Goal: Task Accomplishment & Management: Manage account settings

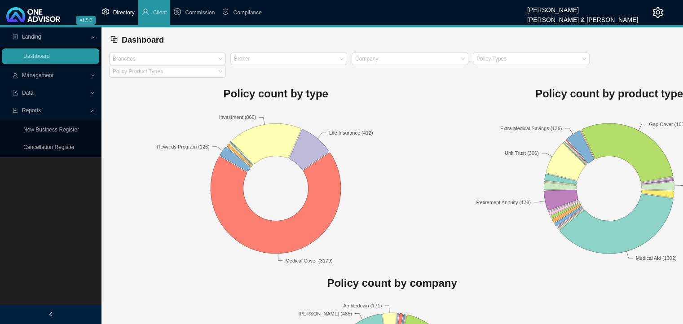
click at [117, 16] on span "Directory" at bounding box center [124, 12] width 22 height 6
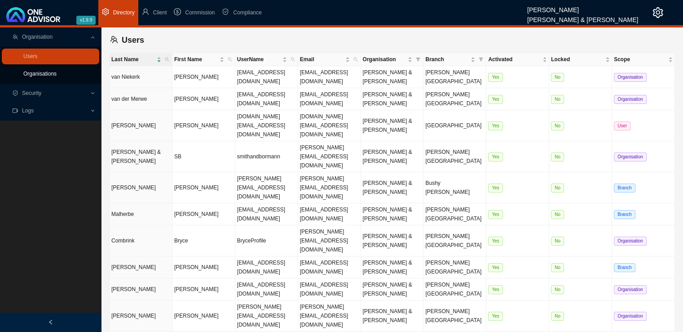
click at [49, 73] on link "Organisations" at bounding box center [39, 74] width 33 height 6
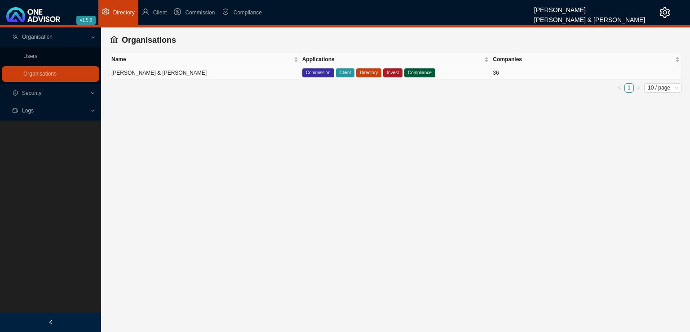
click at [173, 73] on td "[PERSON_NAME] & [PERSON_NAME]" at bounding box center [205, 72] width 191 height 13
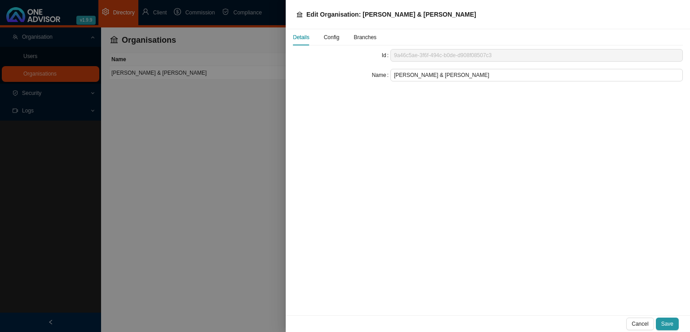
click at [331, 38] on span "Config" at bounding box center [332, 37] width 16 height 5
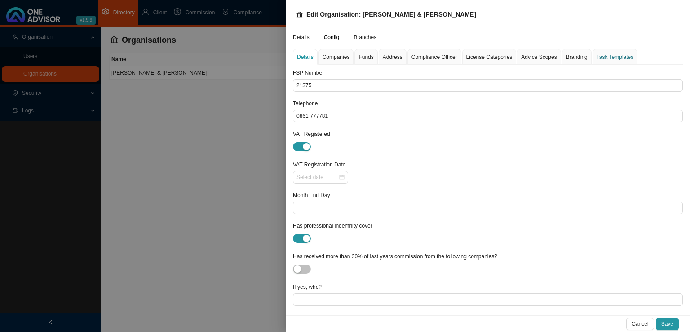
click at [605, 55] on div "Task Templates" at bounding box center [615, 57] width 37 height 9
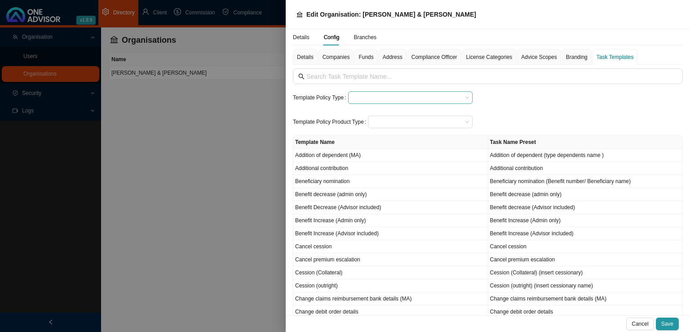
click at [375, 92] on input "search" at bounding box center [407, 98] width 111 height 12
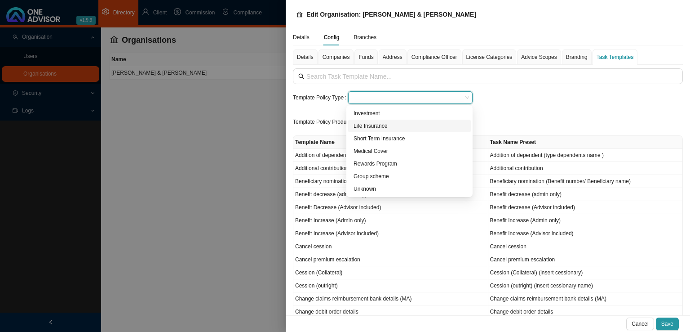
click at [368, 121] on div "Life Insurance" at bounding box center [410, 125] width 112 height 9
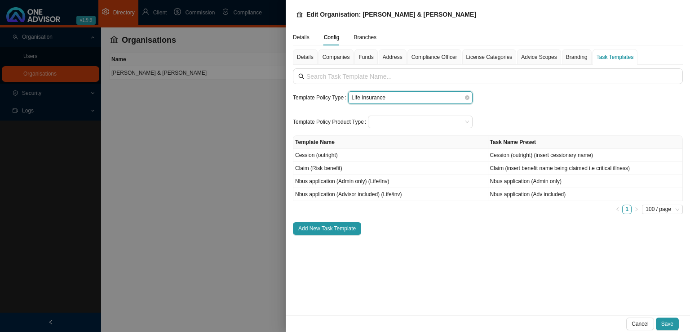
click at [383, 93] on span "Life Insurance" at bounding box center [410, 98] width 117 height 12
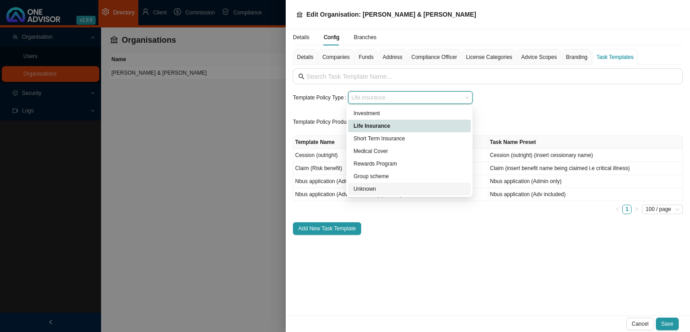
click at [381, 187] on div "Unknown" at bounding box center [410, 188] width 112 height 9
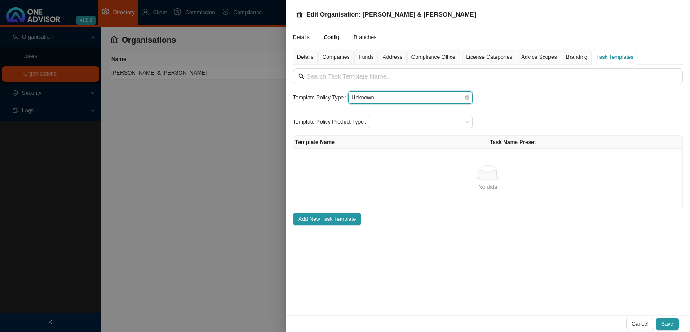
click at [384, 98] on span "Unknown" at bounding box center [410, 98] width 117 height 12
click at [515, 104] on div "Template Policy Type Unknown Template Policy Product Type Template Name Task Na…" at bounding box center [488, 146] width 390 height 157
click at [316, 58] on div "Details" at bounding box center [305, 57] width 25 height 16
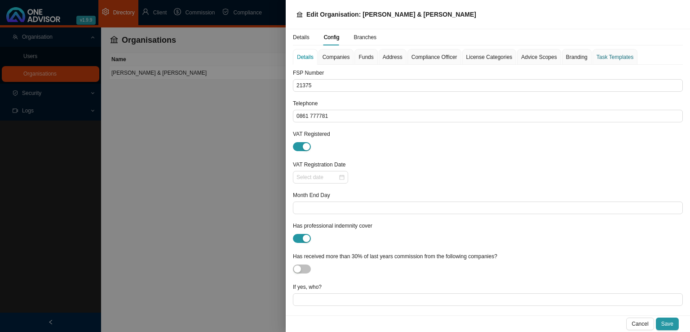
click at [616, 59] on div "Task Templates" at bounding box center [615, 57] width 37 height 9
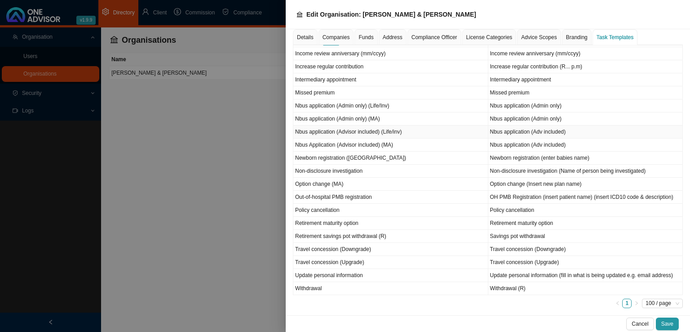
scroll to position [379, 0]
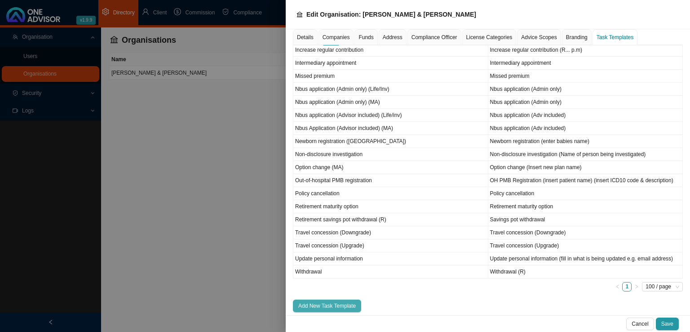
click at [341, 301] on span "Add New Task Template" at bounding box center [327, 305] width 58 height 9
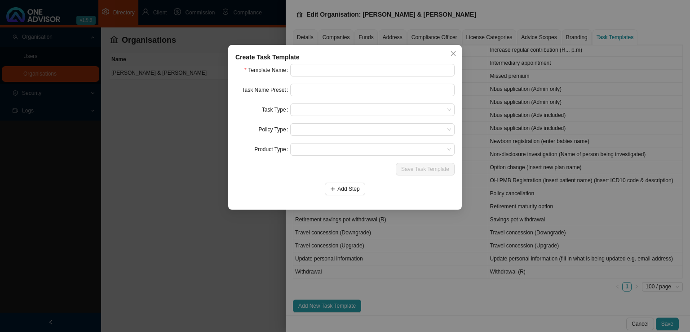
click at [319, 78] on form "Template Name Task Name Preset Task Type Policy Type Product Type Save Task Tem…" at bounding box center [344, 129] width 219 height 131
click at [320, 76] on input "text" at bounding box center [372, 70] width 164 height 13
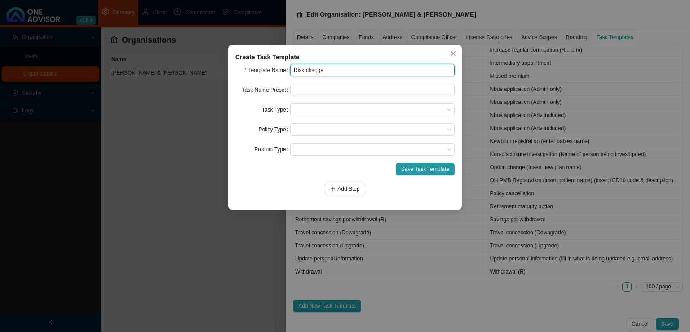
click at [337, 69] on input "Risk change" at bounding box center [372, 70] width 164 height 13
click at [365, 72] on input "Risk change notification" at bounding box center [372, 70] width 164 height 13
type input "Risk change notification (Occupation)"
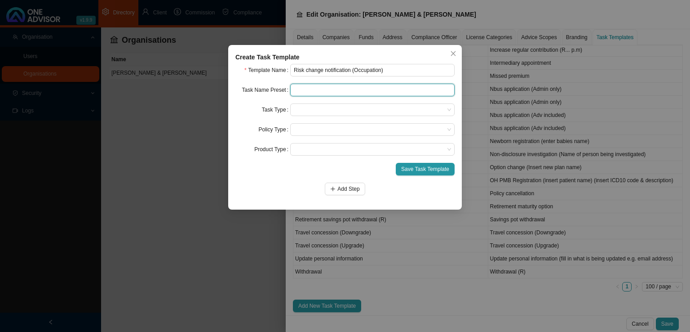
click at [308, 90] on input "text" at bounding box center [372, 90] width 164 height 13
type input "N"
click at [329, 105] on span at bounding box center [372, 110] width 157 height 12
type input "Risk change notification (Occupation)"
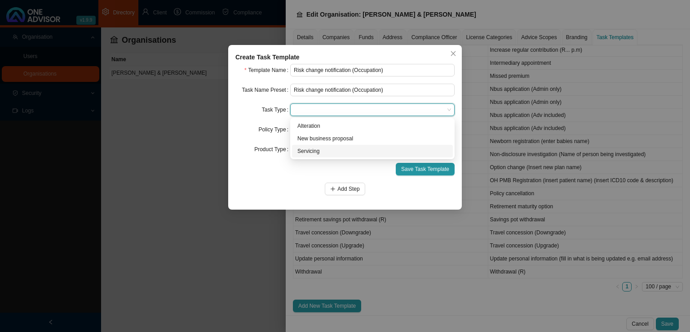
click at [303, 154] on div "Servicing" at bounding box center [372, 150] width 150 height 9
click at [318, 127] on span at bounding box center [372, 130] width 157 height 12
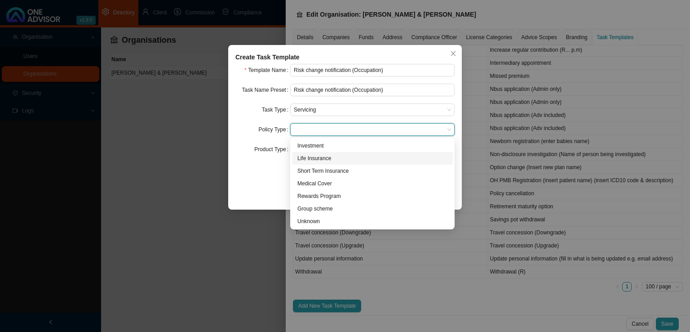
click at [309, 160] on div "Life Insurance" at bounding box center [372, 158] width 150 height 9
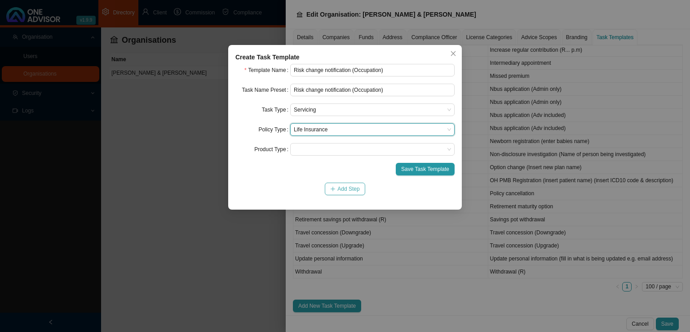
click at [346, 187] on span "Add Step" at bounding box center [348, 188] width 22 height 9
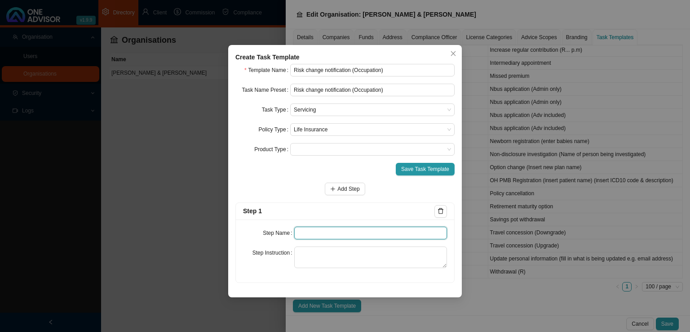
click at [310, 235] on input "text" at bounding box center [370, 232] width 153 height 13
click at [341, 186] on span "Add Step" at bounding box center [348, 188] width 22 height 9
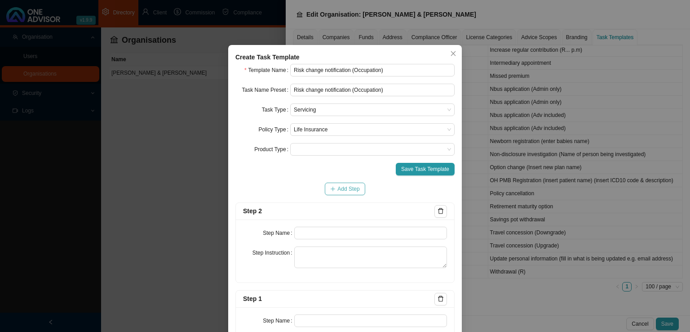
click at [341, 186] on span "Add Step" at bounding box center [348, 188] width 22 height 9
click at [315, 226] on input "text" at bounding box center [370, 232] width 153 height 13
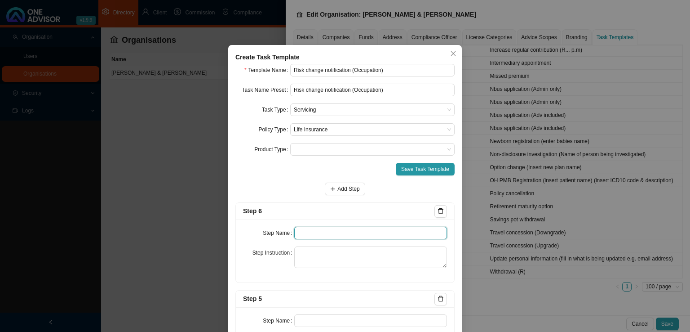
paste input "Update policy schedule"
type input "Update policy schedule"
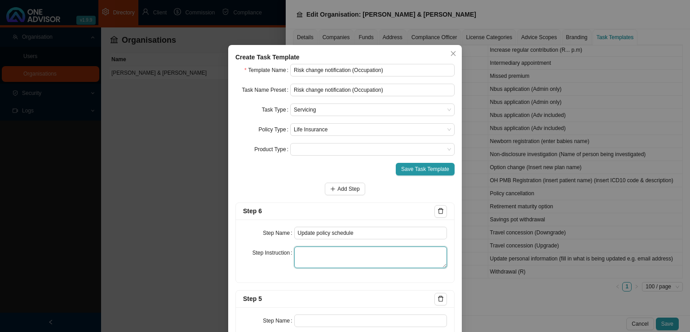
click at [350, 266] on textarea at bounding box center [370, 257] width 153 height 22
paste textarea "If the premium has changed, update the clients schedule and attach a copy of th…"
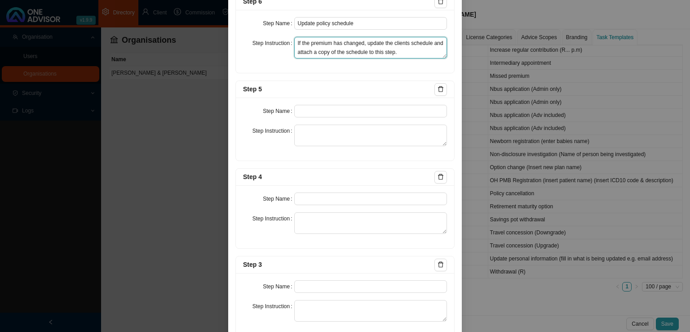
scroll to position [225, 0]
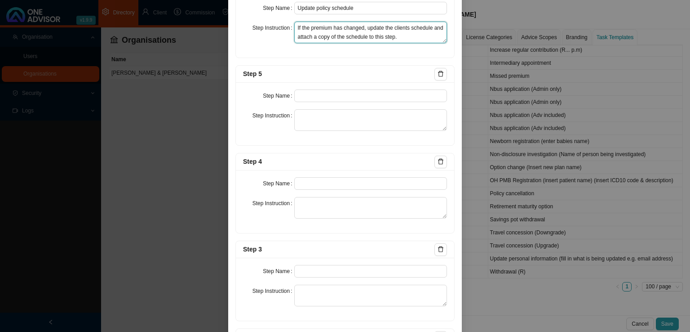
type textarea "If the premium has changed, update the clients schedule and attach a copy of th…"
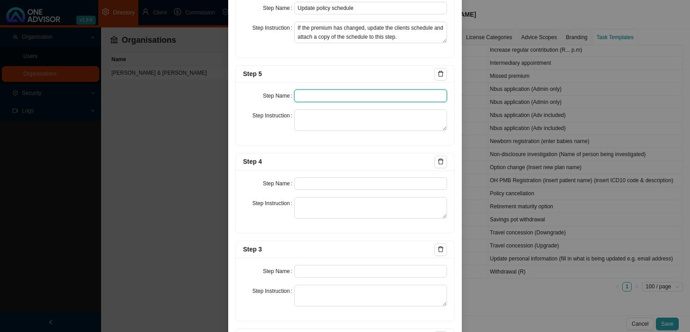
click at [309, 95] on input "text" at bounding box center [370, 95] width 153 height 13
paste input "Confirmation of works done."
type input "Confirmation of works done."
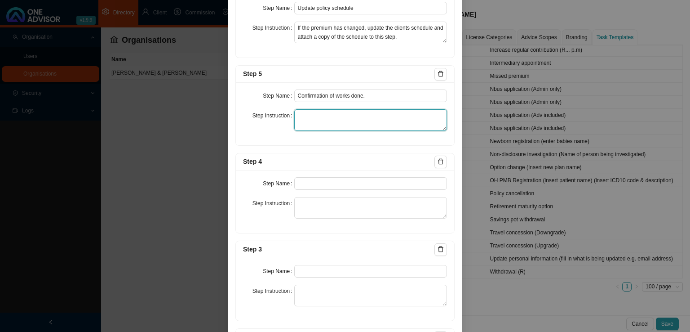
click at [313, 119] on textarea at bounding box center [370, 120] width 153 height 22
paste textarea "Email a summary of the task to the client. Attach a policy print as confirmatio…"
type textarea "Email a summary of the task to the client. Attach a policy print as confirmatio…"
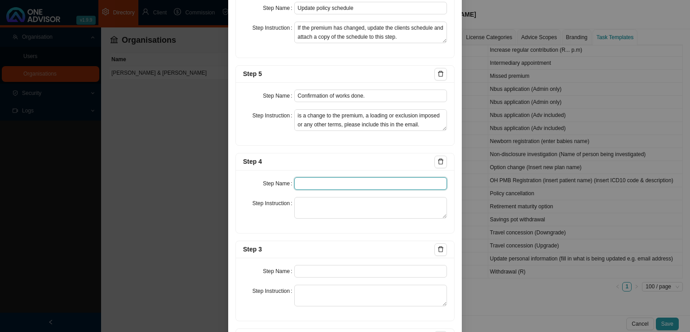
click at [330, 183] on input "text" at bounding box center [370, 183] width 153 height 13
paste input "Submission"
type input "Submission"
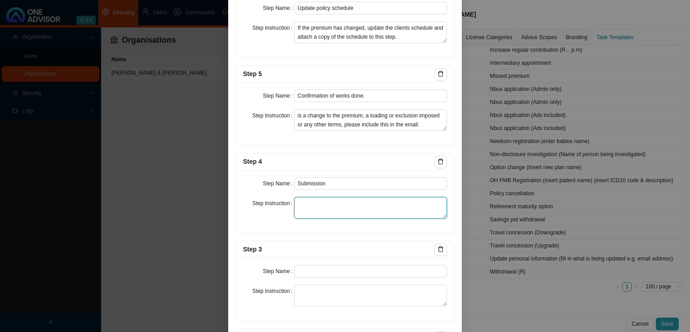
click at [341, 210] on textarea at bounding box center [370, 208] width 153 height 22
paste textarea "Record the submission of the required paperwork to the Insurer as well as all f…"
type textarea "Record the submission of the required paperwork to the Insurer as well as all f…"
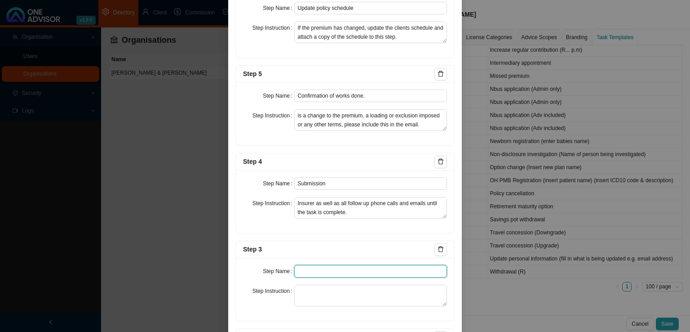
click at [301, 270] on input "text" at bounding box center [370, 271] width 153 height 13
paste input "Paperwork"
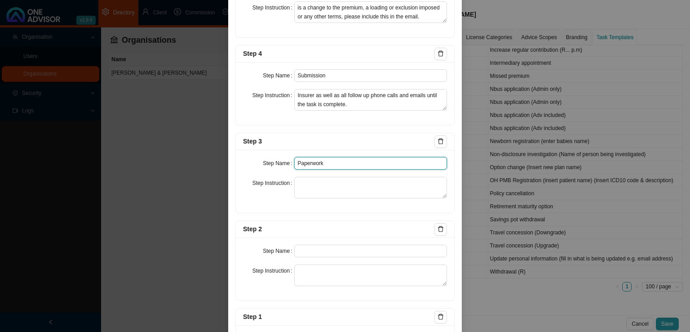
scroll to position [404, 0]
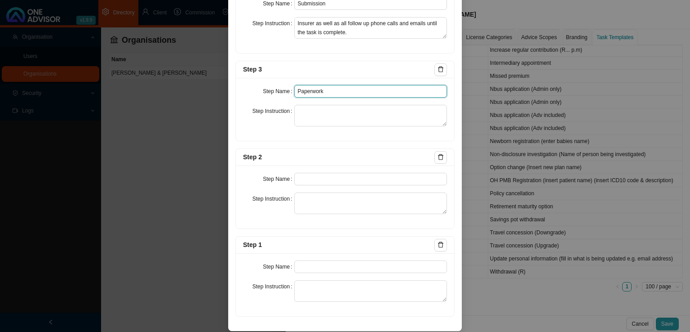
type input "Paperwork"
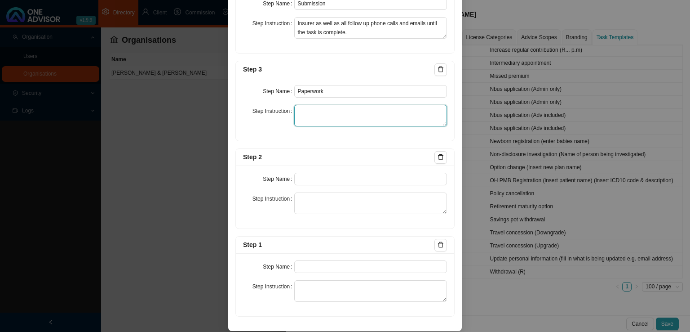
drag, startPoint x: 292, startPoint y: 116, endPoint x: 322, endPoint y: 123, distance: 30.3
click at [294, 116] on textarea at bounding box center [370, 116] width 153 height 22
paste textarea "Gathering of signed paperwork in order to execute the update."
type textarea "Gathering of signed paperwork in order to execute the update."
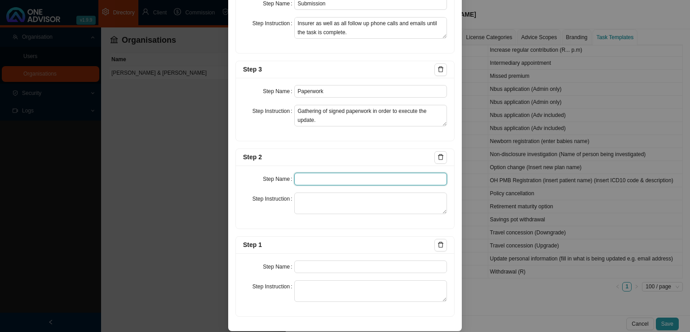
click at [320, 177] on input "text" at bounding box center [370, 179] width 153 height 13
paste input "Investigation"
type input "Investigation"
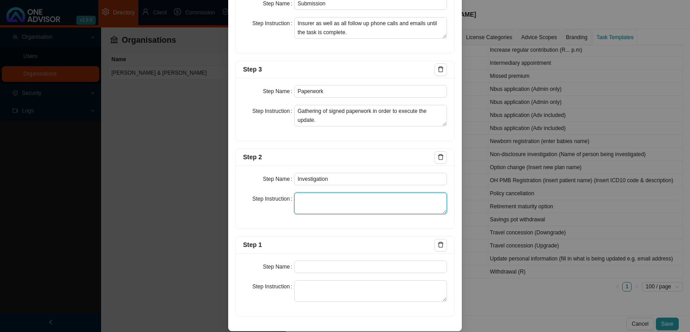
click at [312, 196] on textarea at bounding box center [370, 203] width 153 height 22
paste textarea "Download a policy print. Contact the insurer and find out what is needed in ord…"
type textarea "Download a policy print. Contact the insurer and find out what is needed in ord…"
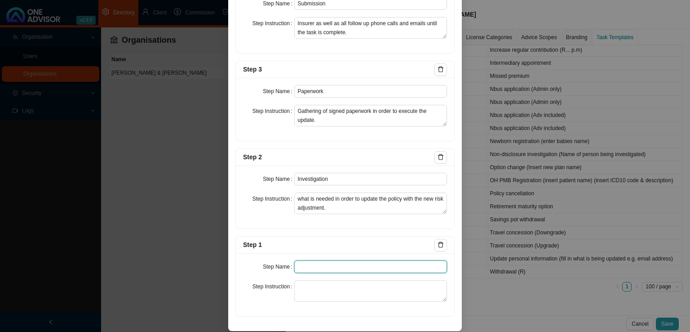
click at [312, 261] on input "text" at bounding box center [370, 266] width 153 height 13
paste input "Notification"
type input "Notification"
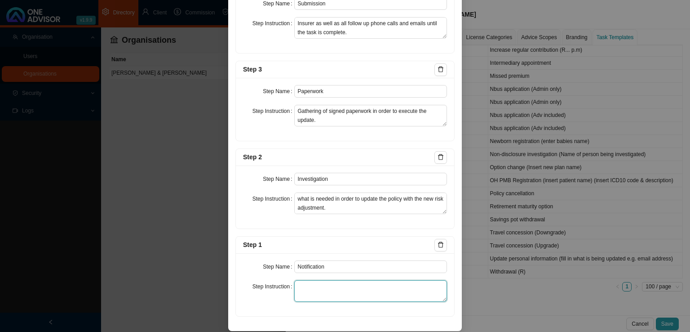
click at [322, 289] on textarea at bounding box center [370, 291] width 153 height 22
paste textarea "Record the notification we received from the client informing us of the change …"
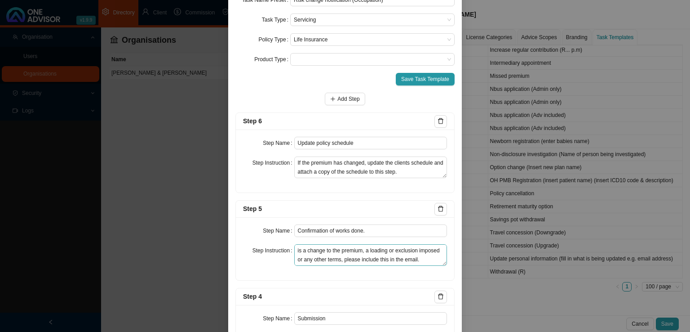
scroll to position [0, 0]
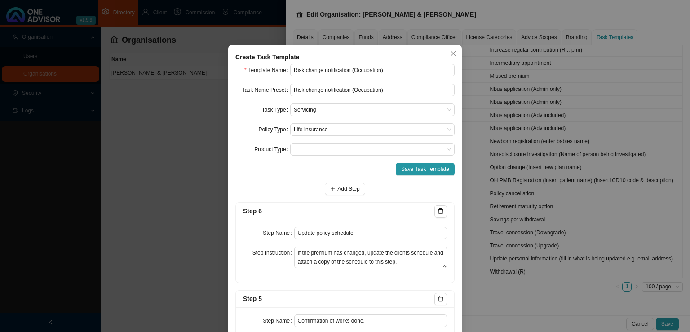
type textarea "Record the notification we received from the client informing us of the change …"
click at [417, 165] on span "Save Task Template" at bounding box center [425, 168] width 48 height 9
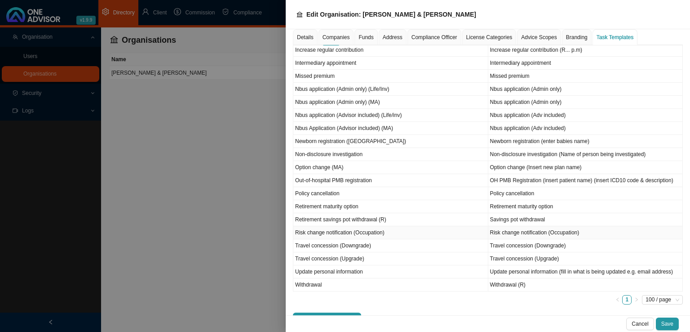
scroll to position [392, 0]
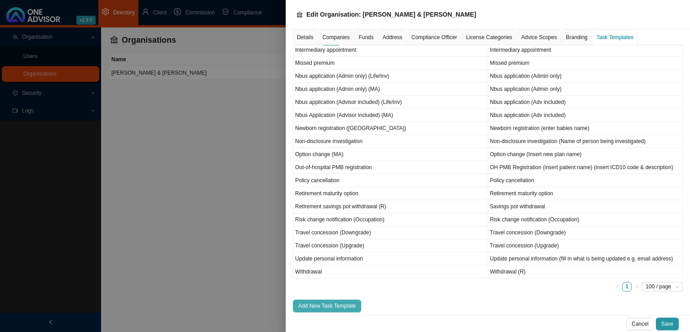
click at [328, 301] on span "Add New Task Template" at bounding box center [327, 305] width 58 height 9
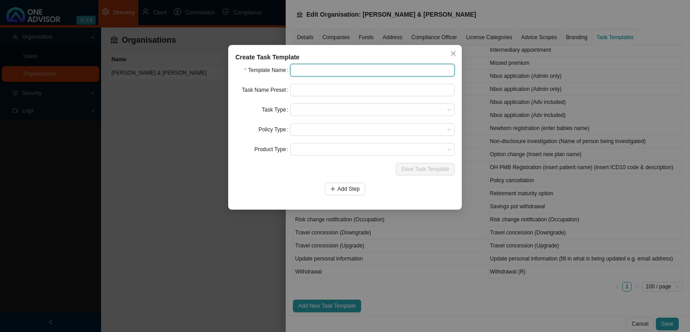
click at [305, 65] on input "text" at bounding box center [372, 70] width 164 height 13
click at [333, 71] on input "Risk change" at bounding box center [372, 70] width 164 height 13
click at [296, 69] on input "Risk change notification (Occupation type & outside borders of RSA)" at bounding box center [372, 70] width 164 height 13
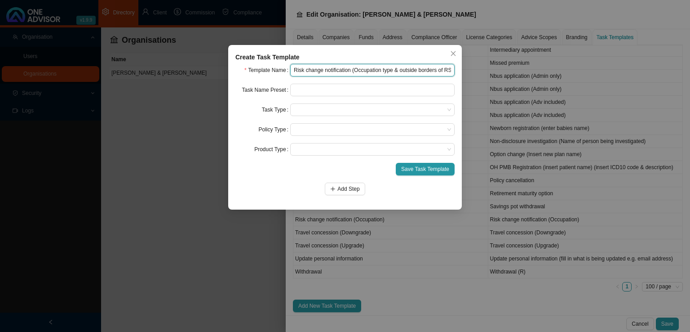
drag, startPoint x: 451, startPoint y: 71, endPoint x: 195, endPoint y: 87, distance: 256.6
click at [199, 83] on div "Create Task Template Template Name Risk change notification (Occupation type & …" at bounding box center [345, 166] width 690 height 332
type input "Risk change notification (Occupation type & outside borders of RSA)"
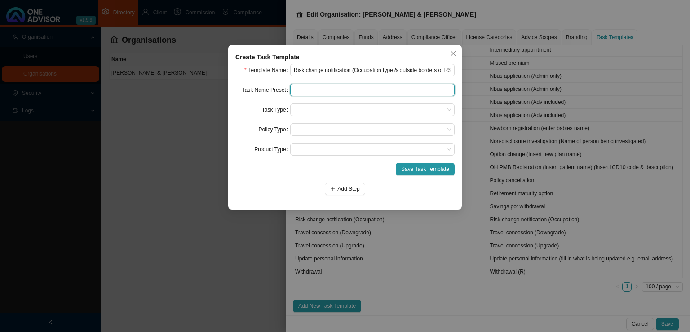
click at [328, 88] on input "text" at bounding box center [372, 90] width 164 height 13
paste input "Risk change notification (Occupation type & outside borders of RSA)"
click at [312, 106] on span at bounding box center [372, 110] width 157 height 12
type input "Risk change notification (Occupation type & outside borders of RSA)"
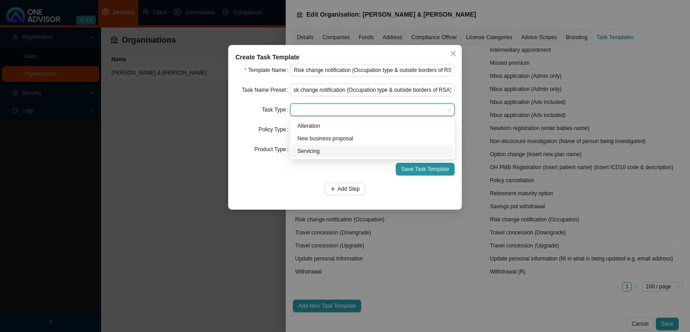
scroll to position [0, 0]
click at [314, 154] on div "Servicing" at bounding box center [372, 150] width 150 height 9
click at [309, 130] on span at bounding box center [372, 130] width 157 height 12
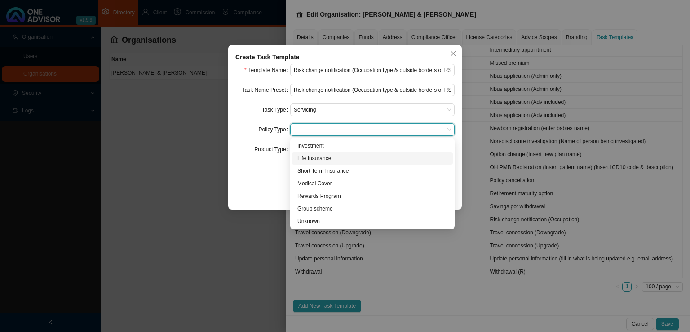
click at [324, 155] on div "Life Insurance" at bounding box center [372, 158] width 150 height 9
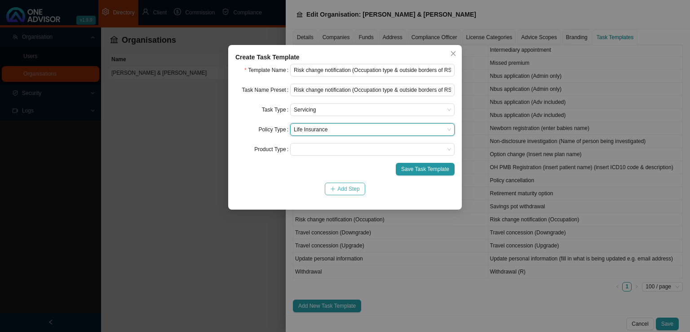
click at [351, 190] on span "Add Step" at bounding box center [348, 188] width 22 height 9
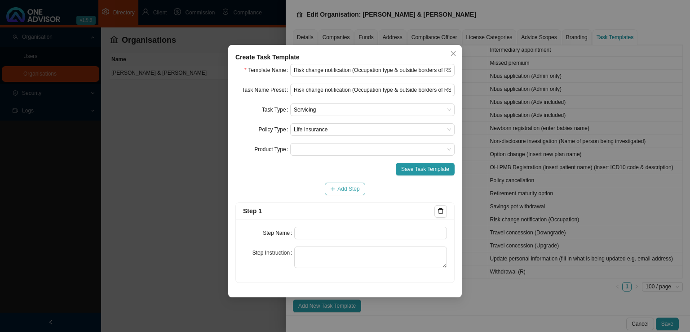
click at [334, 184] on button "Add Step" at bounding box center [345, 188] width 40 height 13
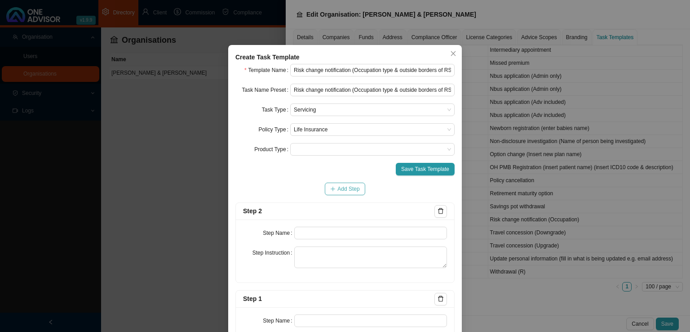
click at [337, 184] on span "Add Step" at bounding box center [348, 188] width 22 height 9
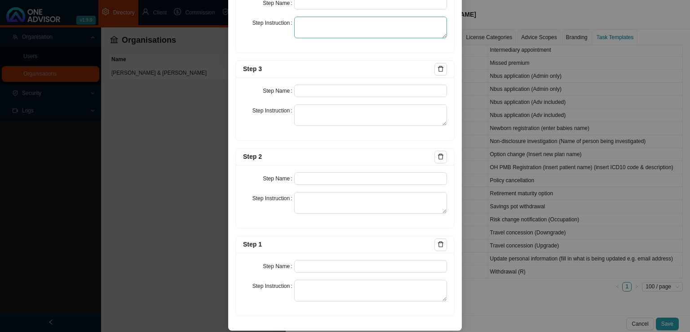
scroll to position [408, 0]
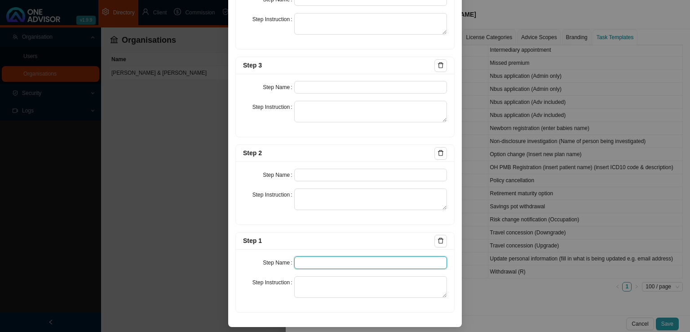
click at [307, 260] on input "text" at bounding box center [370, 262] width 153 height 13
paste input "Notification"
type input "Notification"
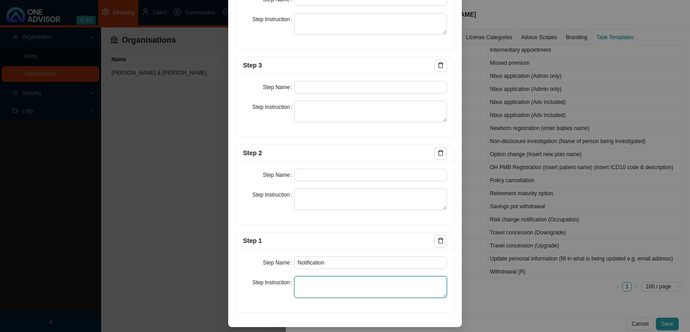
click at [314, 282] on textarea at bounding box center [370, 287] width 153 height 22
paste textarea "Record the notification we received from the client informing us of the change …"
type textarea "Record the notification we received from the client informing us of the change …"
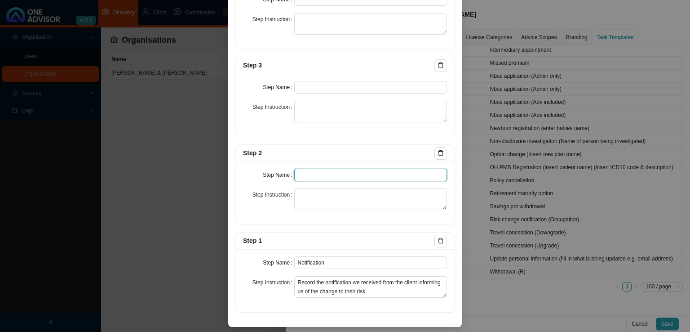
click at [300, 175] on input "text" at bounding box center [370, 174] width 153 height 13
paste input "Investigation"
type input "Investigation"
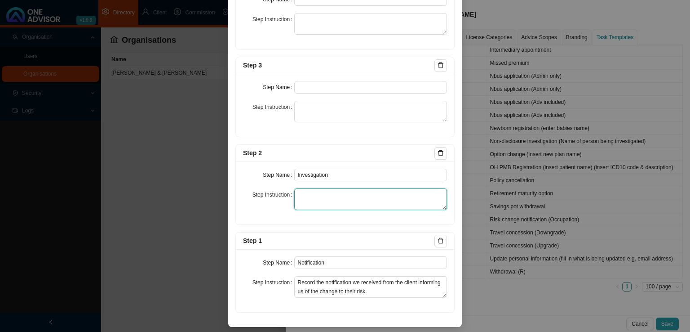
click at [320, 198] on textarea at bounding box center [370, 199] width 153 height 22
paste textarea "Download a policy print. Contact the insurer and find out what is needed in ord…"
type textarea "Download a policy print. Contact the insurer and find out what is needed in ord…"
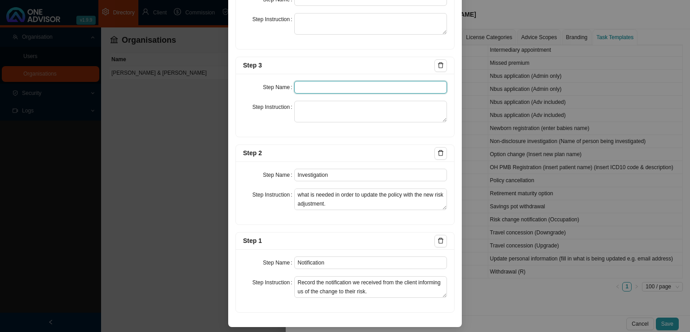
click at [312, 83] on input "text" at bounding box center [370, 87] width 153 height 13
paste input "Paperwork"
type input "Paperwork"
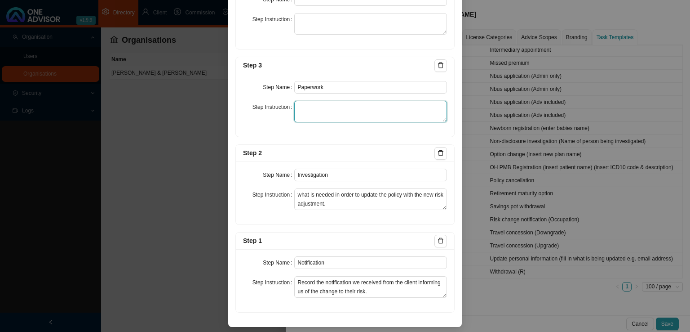
click at [321, 111] on textarea at bounding box center [370, 112] width 153 height 22
paste textarea "Gathering of signed paperwork in order to execute the update."
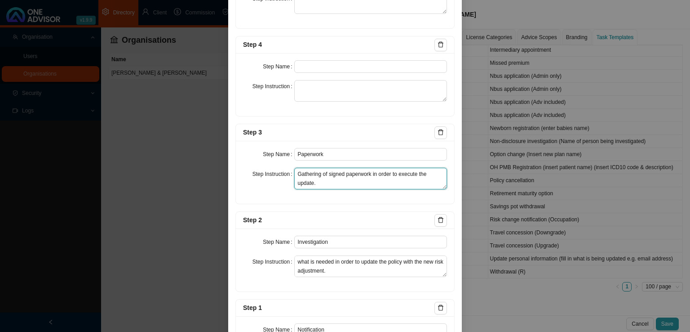
scroll to position [319, 0]
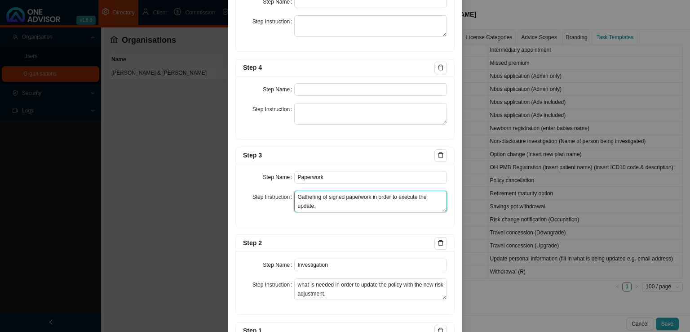
type textarea "Gathering of signed paperwork in order to execute the update."
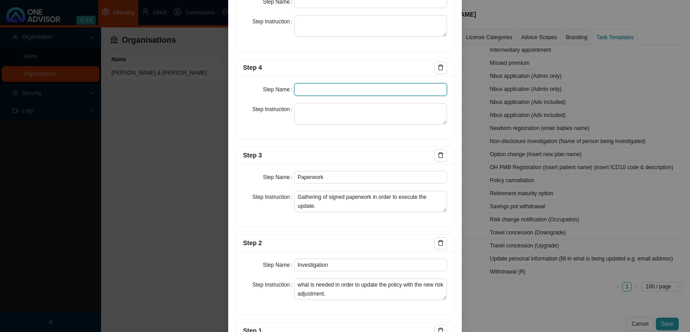
click at [307, 84] on input "text" at bounding box center [370, 89] width 153 height 13
paste input "Submission"
type input "Submission"
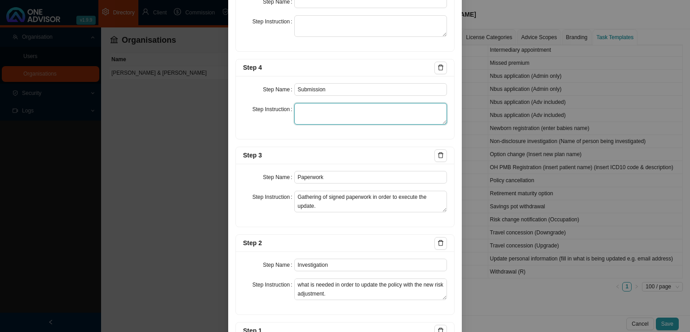
click at [303, 111] on textarea at bounding box center [370, 114] width 153 height 22
paste textarea "Record the submission of the required paperwork to the Insurer as well as all f…"
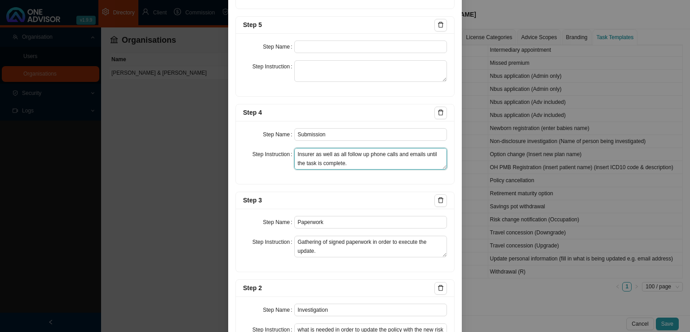
scroll to position [229, 0]
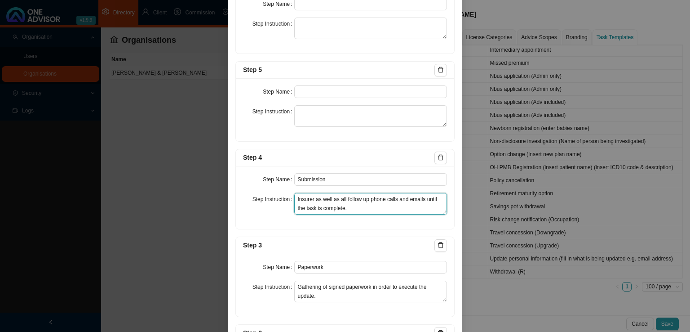
type textarea "Record the submission of the required paperwork to the Insurer as well as all f…"
drag, startPoint x: 309, startPoint y: 79, endPoint x: 306, endPoint y: 83, distance: 5.1
click at [309, 79] on div "Step Name Step Instruction" at bounding box center [345, 109] width 218 height 63
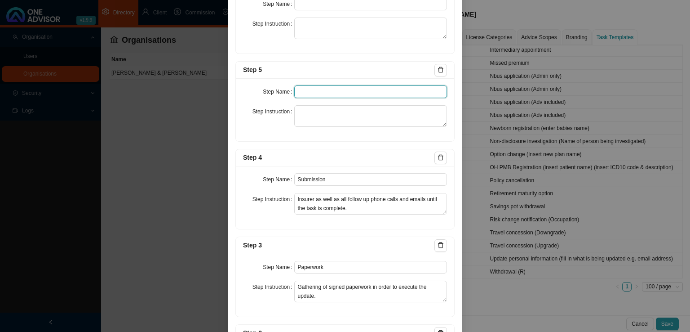
click at [303, 89] on input "text" at bounding box center [370, 91] width 153 height 13
paste input "Confirmation of works done."
type input "Confirmation of works done."
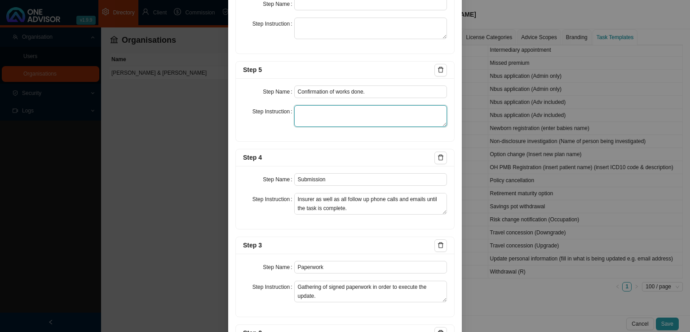
click at [304, 113] on textarea at bounding box center [370, 116] width 153 height 22
paste textarea "Email a summary of the task to the client. Attach a policy print as confirmatio…"
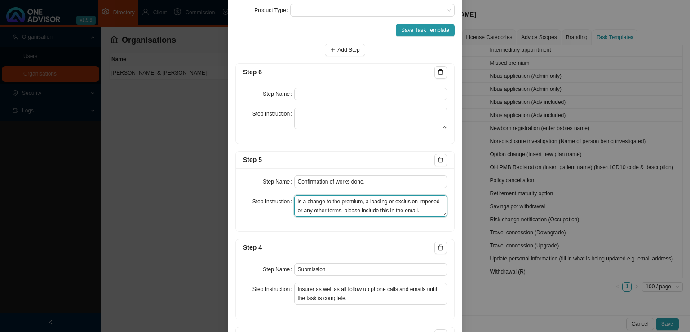
type textarea "Email a summary of the task to the client. Attach a policy print as confirmatio…"
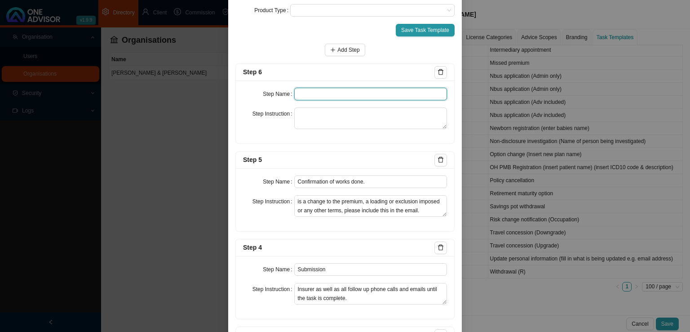
click at [313, 96] on input "text" at bounding box center [370, 94] width 153 height 13
paste input "Update policy schedule"
type input "Update policy schedule"
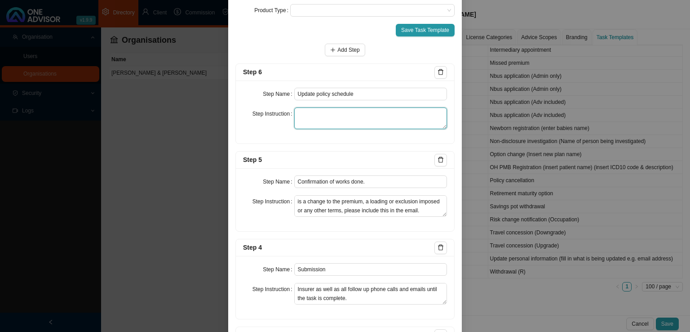
click at [318, 118] on textarea at bounding box center [370, 118] width 153 height 22
paste textarea "If the premium has changed, update the clients schedule and attach a copy of th…"
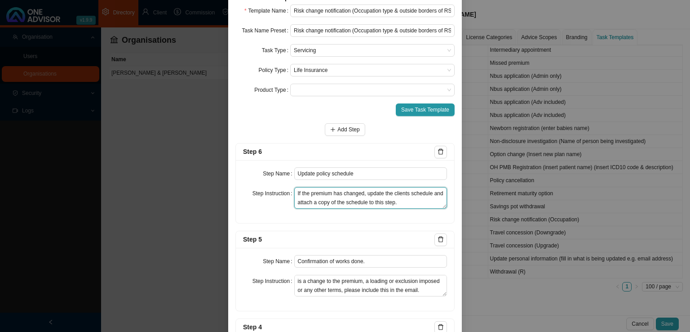
scroll to position [0, 0]
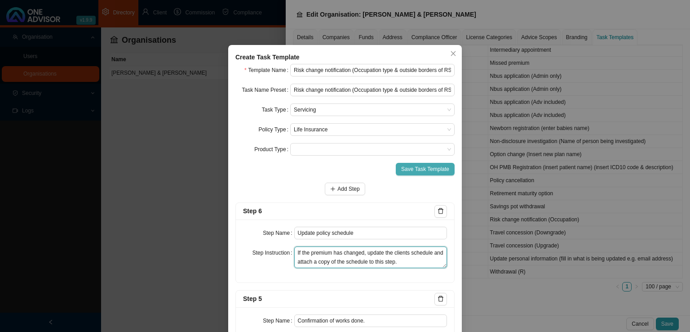
type textarea "If the premium has changed, update the clients schedule and attach a copy of th…"
click at [425, 164] on span "Save Task Template" at bounding box center [425, 168] width 48 height 9
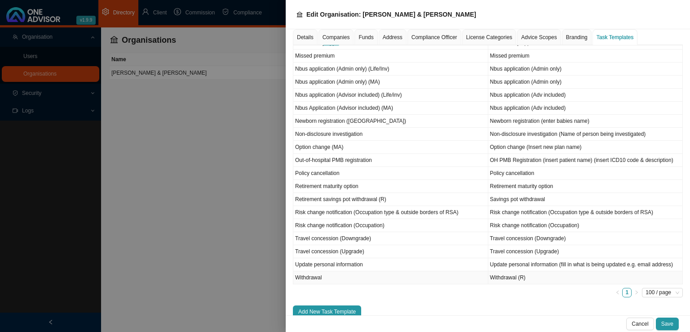
scroll to position [404, 0]
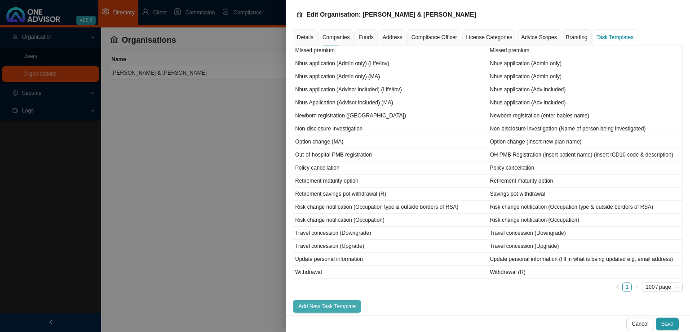
click at [324, 301] on span "Add New Task Template" at bounding box center [327, 305] width 58 height 9
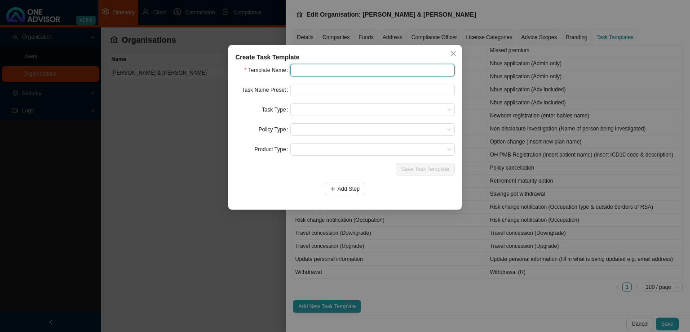
click at [314, 68] on input "text" at bounding box center [372, 70] width 164 height 13
drag, startPoint x: 398, startPoint y: 71, endPoint x: 217, endPoint y: 87, distance: 182.7
click at [217, 87] on div "Create Task Template Template Name Risk change notification (smoker status) Tas…" at bounding box center [345, 166] width 690 height 332
type input "Risk change notification (smoker status)"
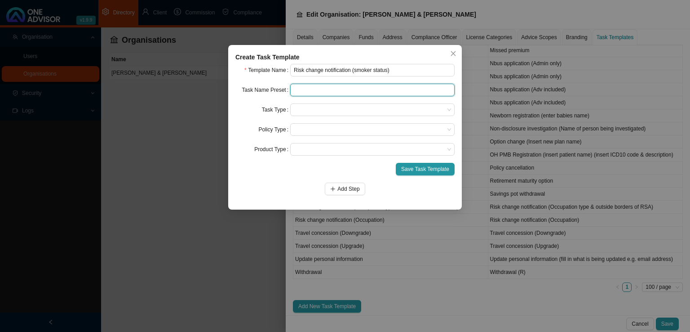
click at [334, 85] on input "text" at bounding box center [372, 90] width 164 height 13
paste input "Risk change notification (smoker status)"
click at [299, 108] on span at bounding box center [372, 110] width 157 height 12
type input "Risk change notification (smoker status)"
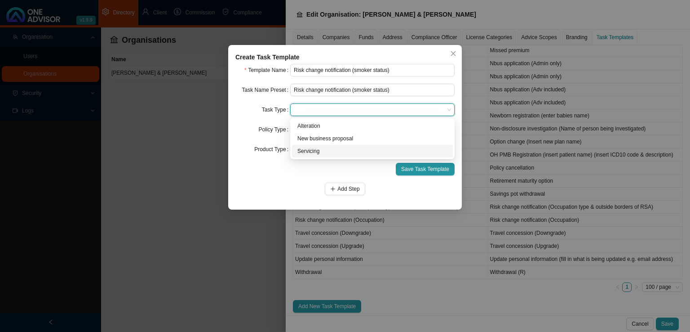
drag, startPoint x: 301, startPoint y: 153, endPoint x: 315, endPoint y: 151, distance: 14.0
click at [302, 153] on div "Servicing" at bounding box center [372, 150] width 150 height 9
click at [322, 124] on span at bounding box center [372, 130] width 157 height 12
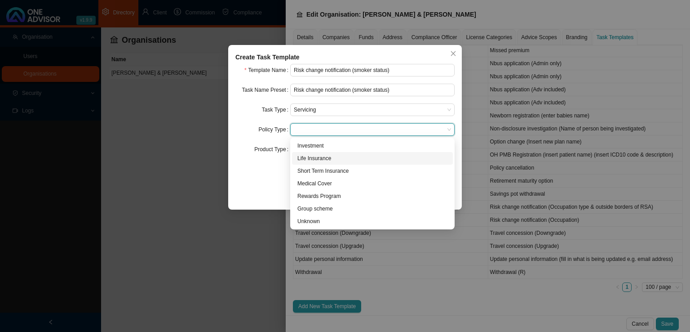
click at [321, 156] on div "Life Insurance" at bounding box center [372, 158] width 150 height 9
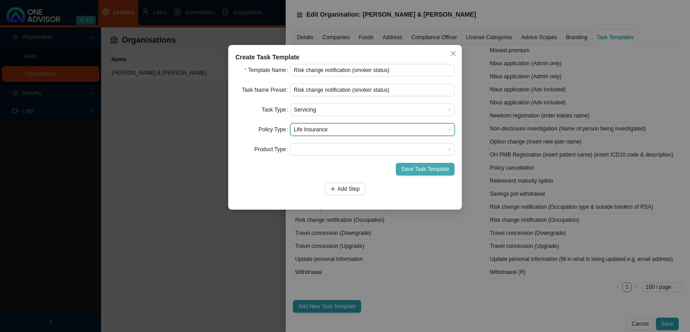
click at [419, 167] on span "Save Task Template" at bounding box center [425, 168] width 48 height 9
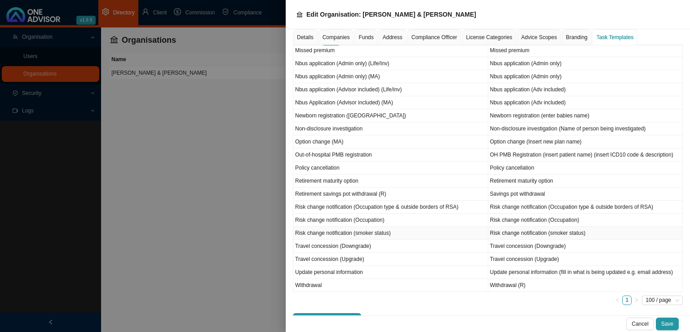
click at [370, 232] on td "Risk change notification (smoker status)" at bounding box center [390, 232] width 195 height 13
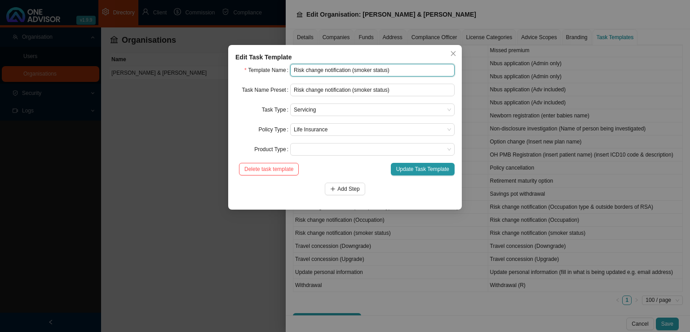
click at [355, 71] on input "Risk change notification (smoker status)" at bounding box center [372, 70] width 164 height 13
type input "Risk change notification (Smoker status)"
click at [354, 191] on span "Add Step" at bounding box center [348, 188] width 22 height 9
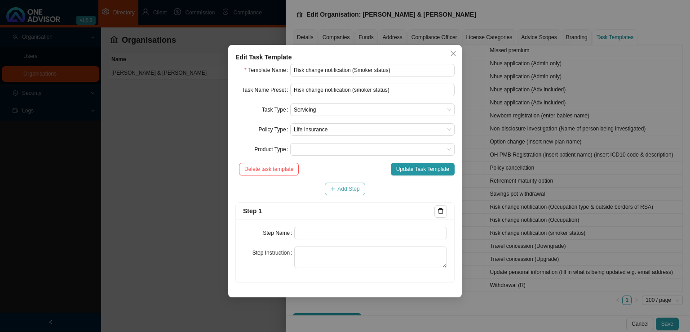
click at [354, 191] on span "Add Step" at bounding box center [348, 188] width 22 height 9
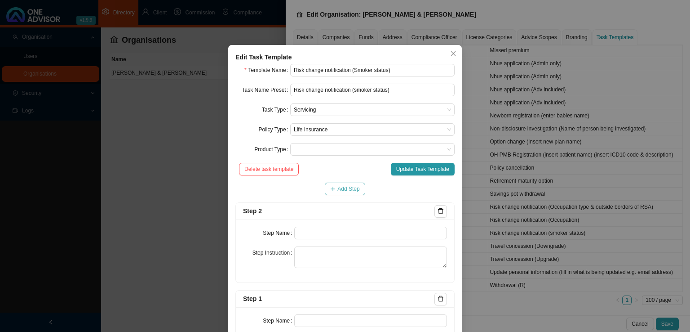
click at [354, 191] on span "Add Step" at bounding box center [348, 188] width 22 height 9
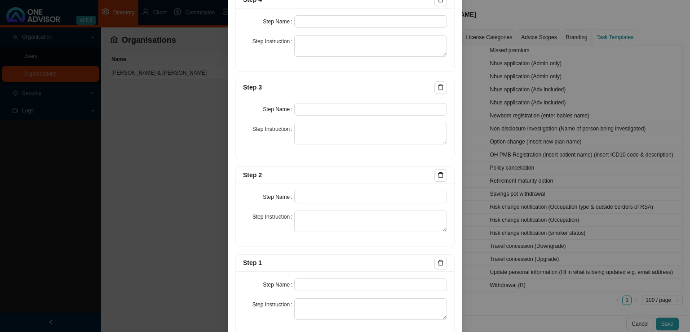
scroll to position [408, 0]
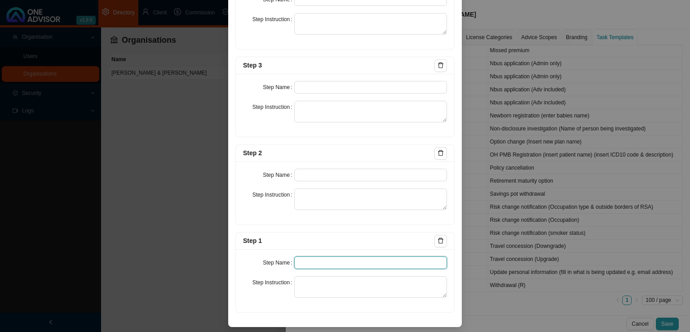
click at [299, 257] on input "text" at bounding box center [370, 262] width 153 height 13
paste input "Notification"
type input "Notification"
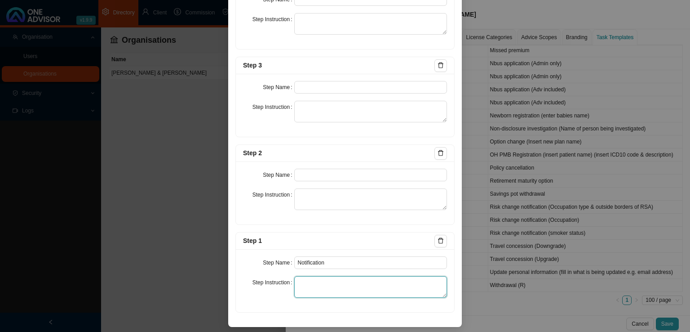
click at [307, 283] on textarea at bounding box center [370, 287] width 153 height 22
paste textarea "Record the notification we received from the client informing us of the change …"
type textarea "Record the notification we received from the client informing us of the change …"
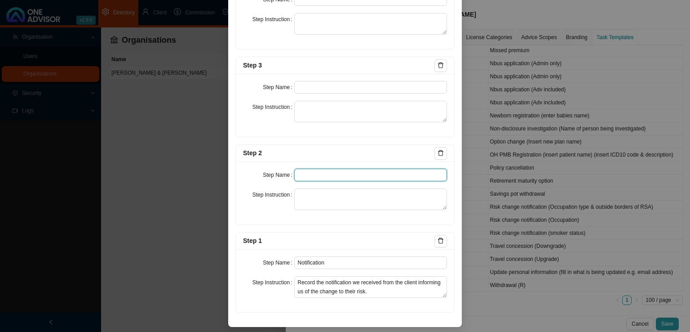
click at [324, 176] on input "text" at bounding box center [370, 174] width 153 height 13
paste input "Investigation"
type input "Investigation"
click at [332, 212] on div "Step Name Investigation Step Instruction" at bounding box center [345, 192] width 218 height 63
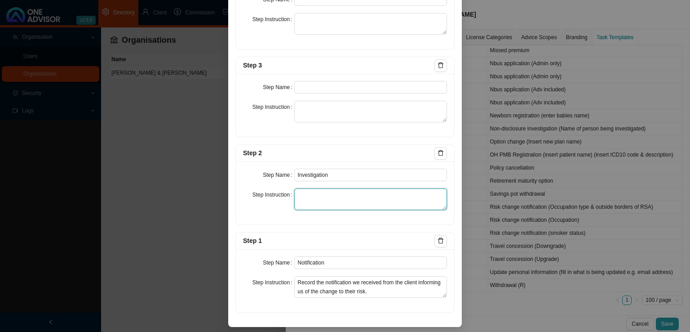
click at [331, 201] on textarea at bounding box center [370, 199] width 153 height 22
paste textarea "Download a policy print. Contact the insurer and find out what is needed in ord…"
type textarea "Download a policy print. Contact the insurer and find out what is needed in ord…"
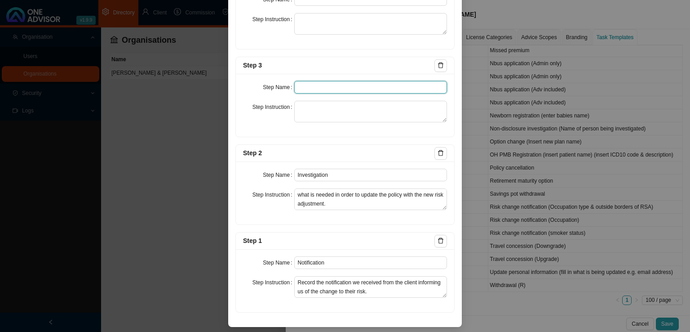
click at [314, 81] on input "text" at bounding box center [370, 87] width 153 height 13
paste input "Paperwork"
type input "Paperwork"
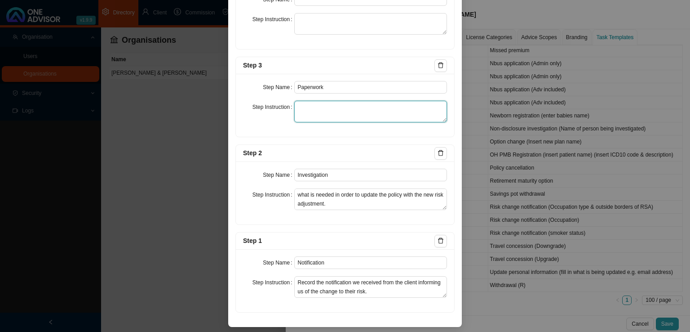
click at [325, 106] on textarea at bounding box center [370, 112] width 153 height 22
paste textarea "Gathering of signed paperwork in order to execute the update."
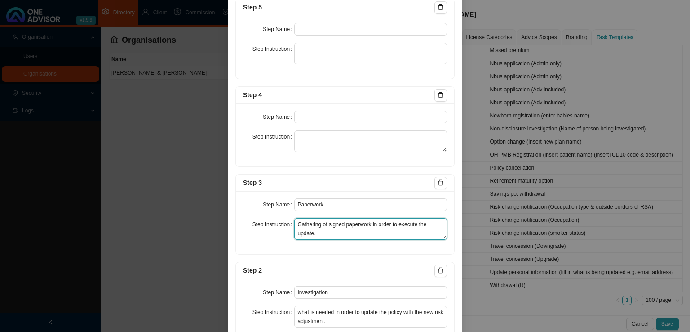
scroll to position [274, 0]
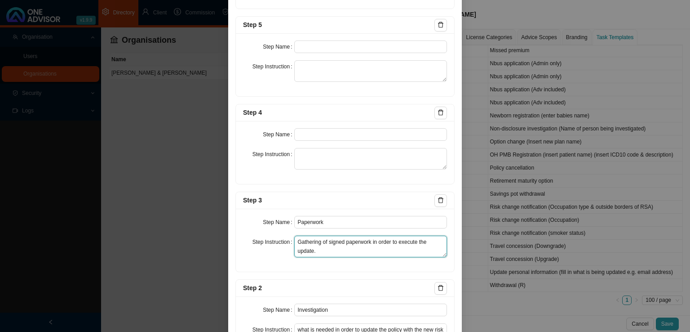
type textarea "Gathering of signed paperwork in order to execute the update."
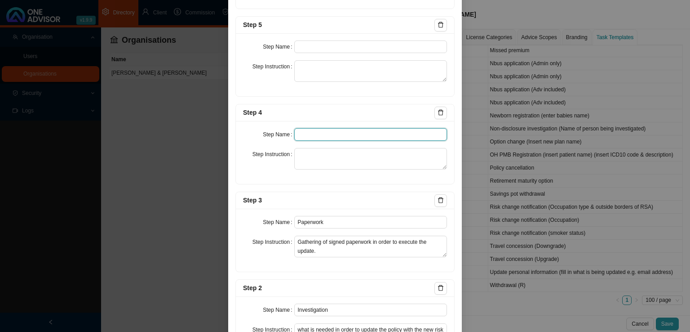
click at [313, 133] on input "text" at bounding box center [370, 134] width 153 height 13
paste input "Submission"
type input "Submission"
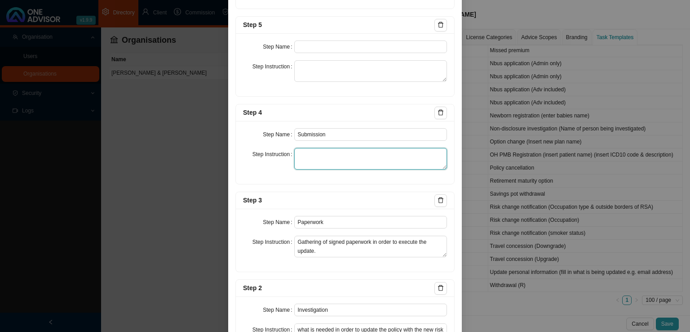
click at [307, 154] on textarea at bounding box center [370, 159] width 153 height 22
paste textarea "Record the submission of the required paperwork to the Insurer as well as all f…"
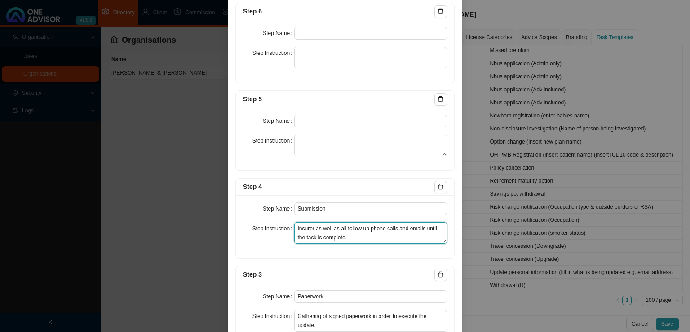
scroll to position [184, 0]
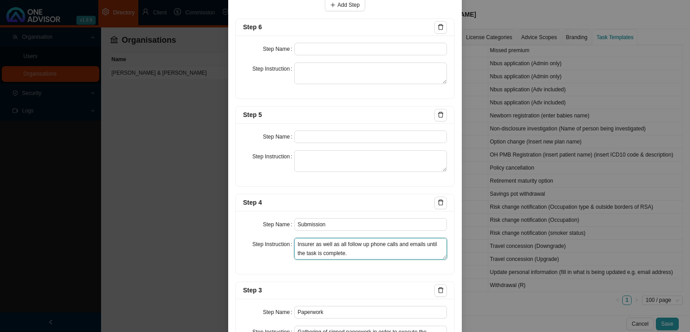
type textarea "Record the submission of the required paperwork to the Insurer as well as all f…"
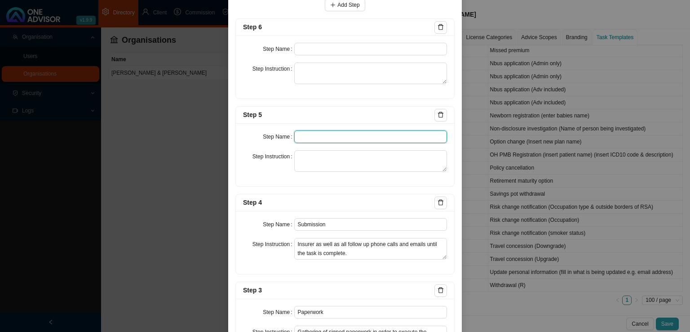
click at [313, 133] on input "text" at bounding box center [370, 136] width 153 height 13
paste input "Confirmation of works done."
type input "Confirmation of works done."
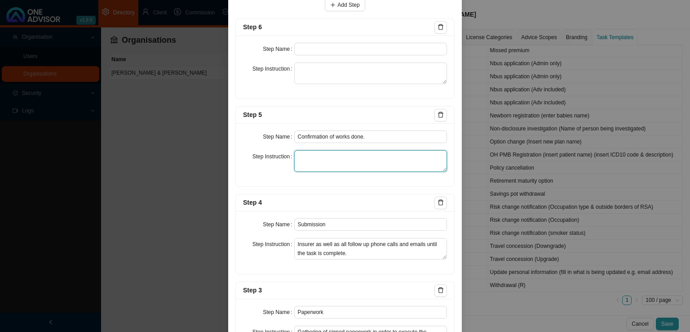
click at [309, 160] on textarea at bounding box center [370, 161] width 153 height 22
paste textarea "Email a summary of the task to the client. Attach a policy print as confirmatio…"
type textarea "Email a summary of the task to the client. Attach a policy print as confirmatio…"
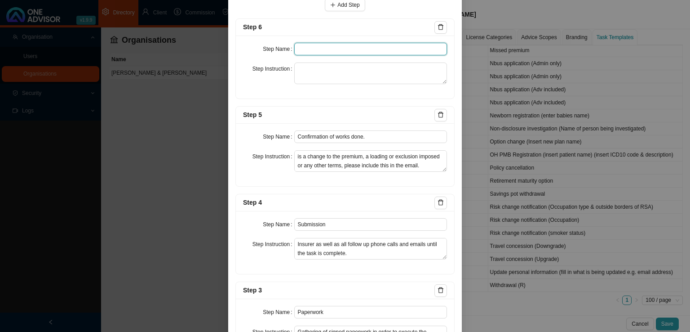
click at [323, 48] on input "text" at bounding box center [370, 49] width 153 height 13
paste input "Update policy schedule"
type input "Update policy schedule"
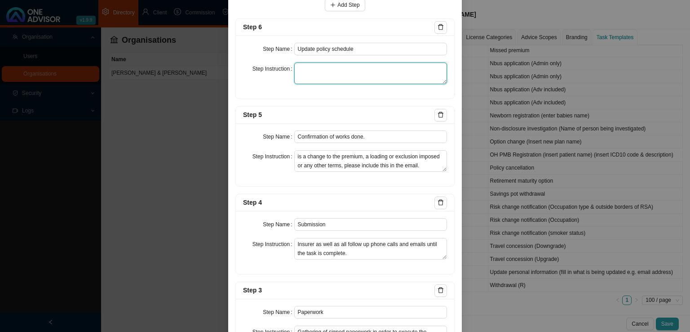
click at [311, 68] on textarea at bounding box center [370, 73] width 153 height 22
paste textarea "If the premium has changed, update the clients schedule and attach a copy of th…"
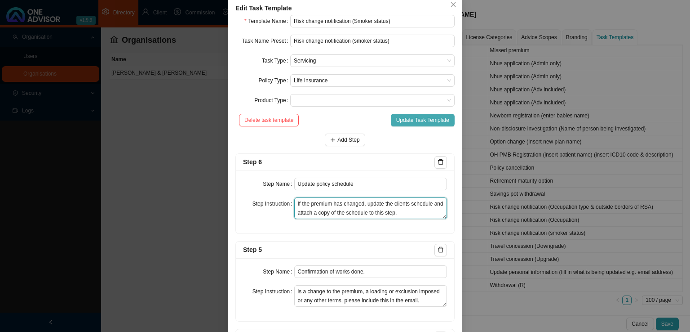
type textarea "If the premium has changed, update the clients schedule and attach a copy of th…"
click at [410, 117] on span "Update Task Template" at bounding box center [422, 119] width 53 height 9
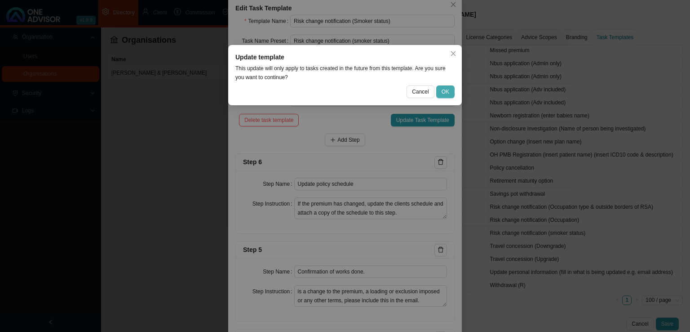
click at [445, 87] on span "OK" at bounding box center [446, 91] width 8 height 9
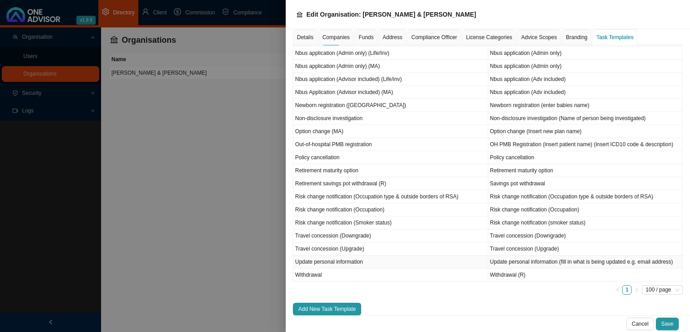
scroll to position [417, 0]
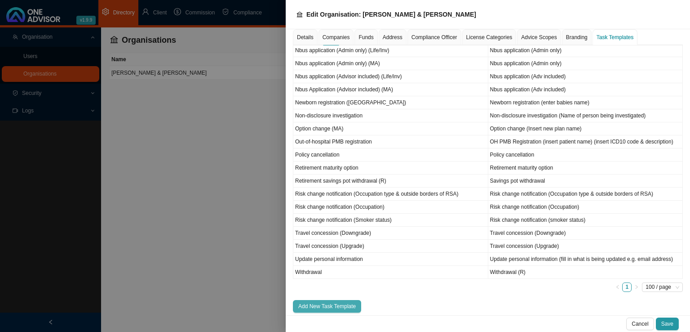
click at [338, 305] on span "Add New Task Template" at bounding box center [327, 305] width 58 height 9
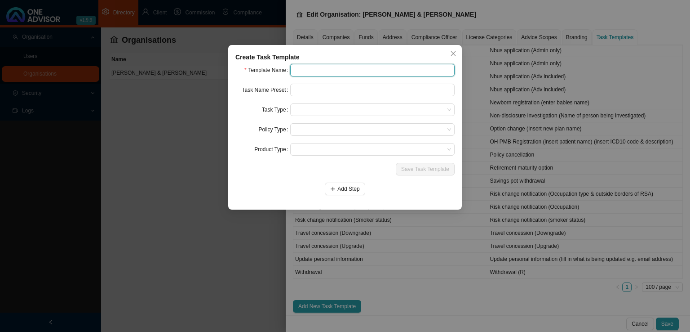
click at [307, 72] on input "text" at bounding box center [372, 70] width 164 height 13
click at [365, 71] on input "Risk change notification (" at bounding box center [372, 70] width 164 height 13
drag, startPoint x: 419, startPoint y: 71, endPoint x: 142, endPoint y: 105, distance: 278.3
click at [142, 105] on div "Create Task Template Template Name Risk change notification (hazardous pursuits…" at bounding box center [345, 166] width 690 height 332
type input "Risk change notification (hazardous pursuits)"
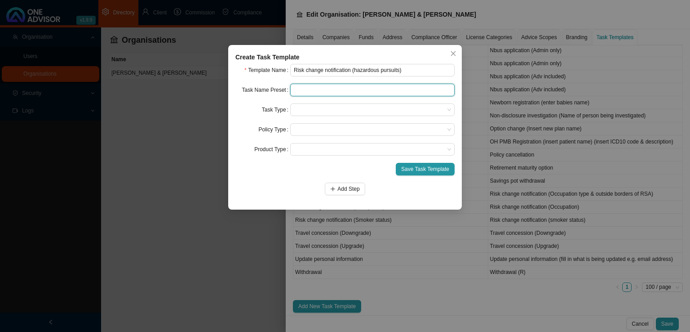
click at [330, 92] on input "text" at bounding box center [372, 90] width 164 height 13
paste input "Risk change notification (hazardous pursuits)"
click at [300, 111] on span at bounding box center [372, 110] width 157 height 12
type input "Risk change notification (hazardous pursuits)"
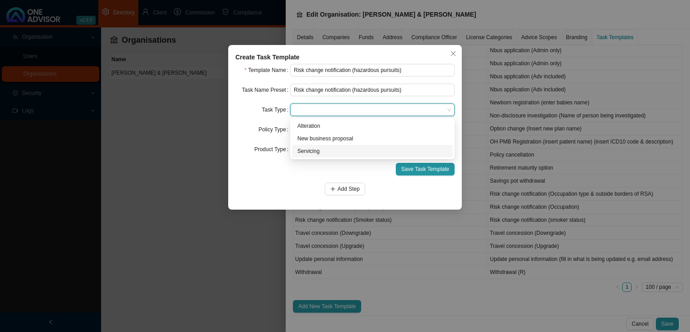
click at [318, 148] on div "Servicing" at bounding box center [372, 150] width 150 height 9
click at [314, 131] on span at bounding box center [372, 130] width 157 height 12
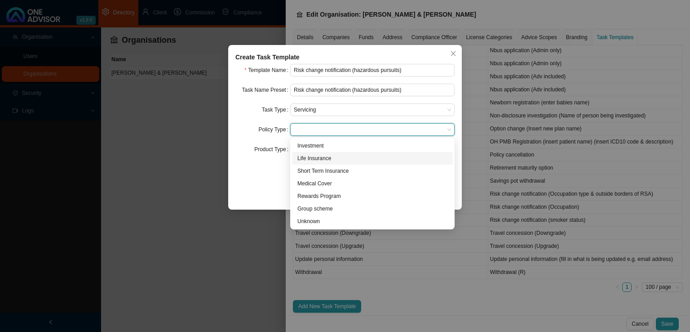
click at [318, 160] on div "Life Insurance" at bounding box center [372, 158] width 150 height 9
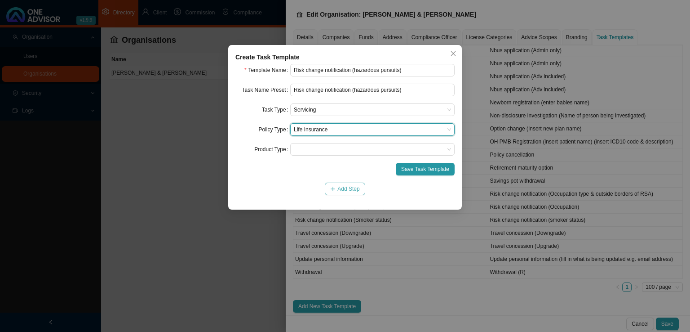
click at [353, 189] on span "Add Step" at bounding box center [348, 188] width 22 height 9
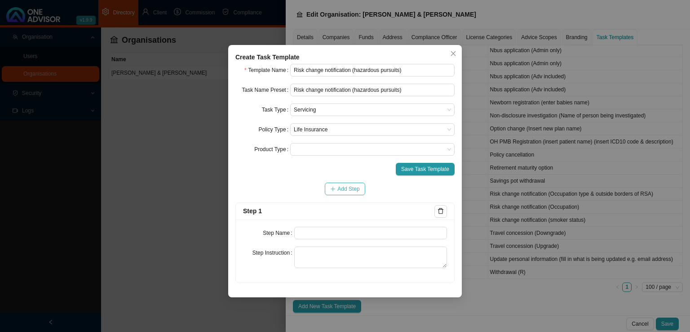
click at [358, 189] on span "Add Step" at bounding box center [348, 188] width 22 height 9
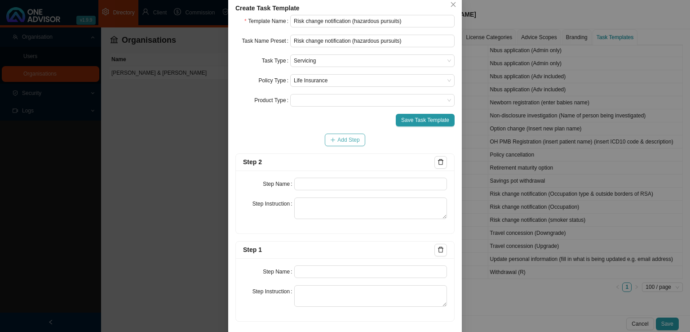
click at [352, 144] on span "Add Step" at bounding box center [348, 139] width 22 height 9
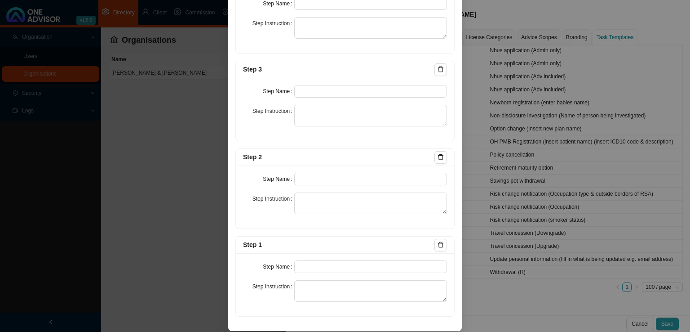
scroll to position [408, 0]
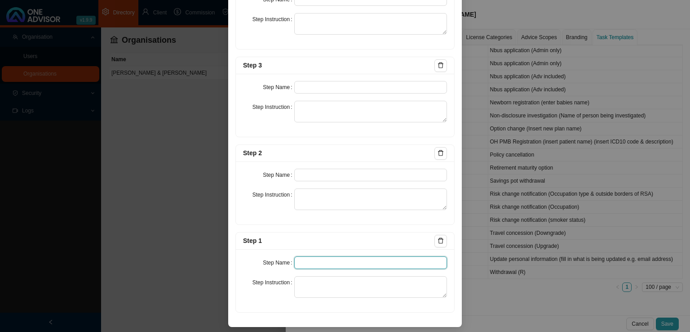
click at [318, 256] on input "text" at bounding box center [370, 262] width 153 height 13
paste input "Notification"
type input "Notification"
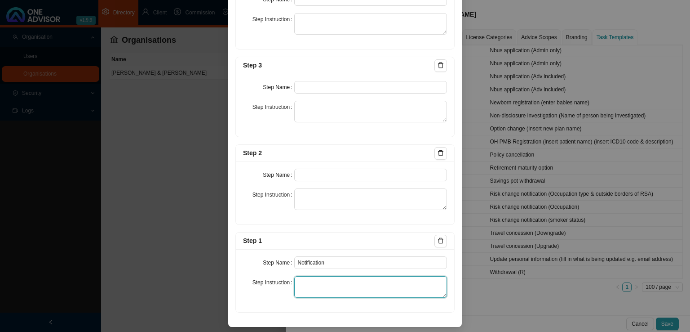
click at [304, 288] on textarea at bounding box center [370, 287] width 153 height 22
paste textarea "Record the notification we received from the client informing us of the change …"
type textarea "Record the notification we received from the client informing us of the change …"
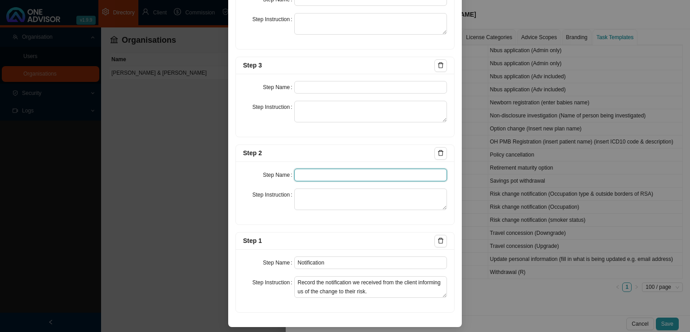
click at [299, 169] on input "text" at bounding box center [370, 174] width 153 height 13
paste input "Investigation"
type input "Investigation"
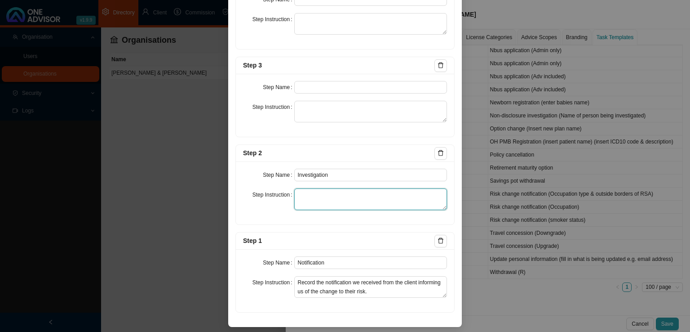
click at [314, 204] on textarea at bounding box center [370, 199] width 153 height 22
click at [314, 200] on textarea at bounding box center [370, 199] width 153 height 22
paste textarea "Download a policy print. Contact the insurer and find out what is needed in ord…"
type textarea "Download a policy print. Contact the insurer and find out what is needed in ord…"
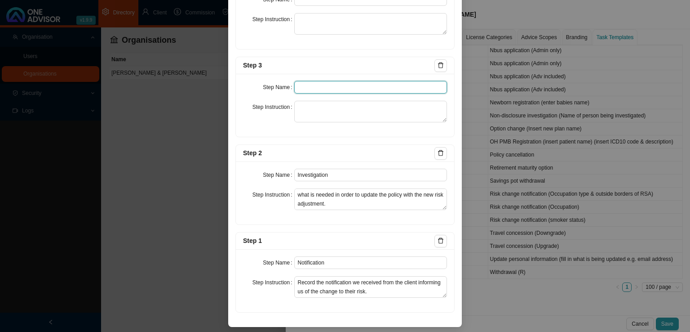
click at [330, 91] on input "text" at bounding box center [370, 87] width 153 height 13
paste input "Paperwork"
type input "Paperwork"
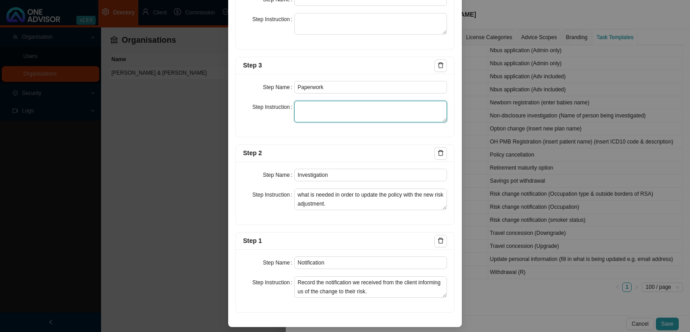
click at [313, 110] on textarea at bounding box center [370, 112] width 153 height 22
paste textarea "Gathering of signed paperwork in order to execute the update."
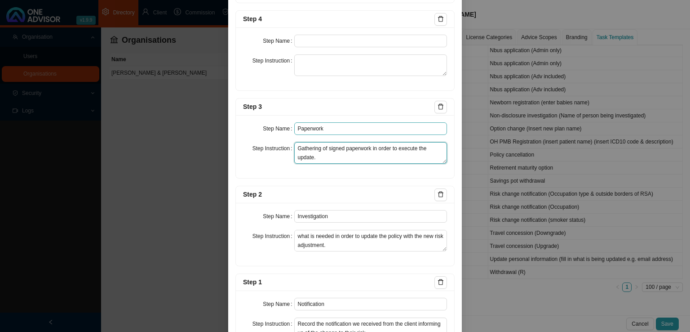
scroll to position [319, 0]
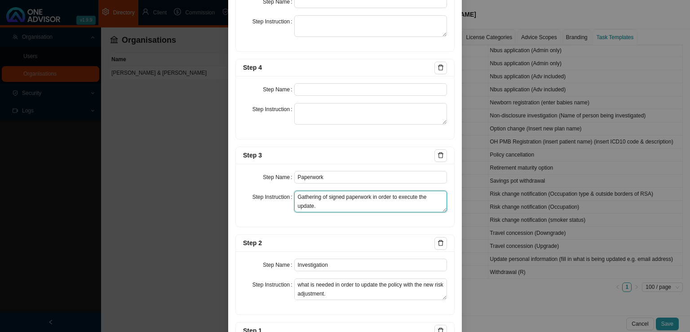
type textarea "Gathering of signed paperwork in order to execute the update."
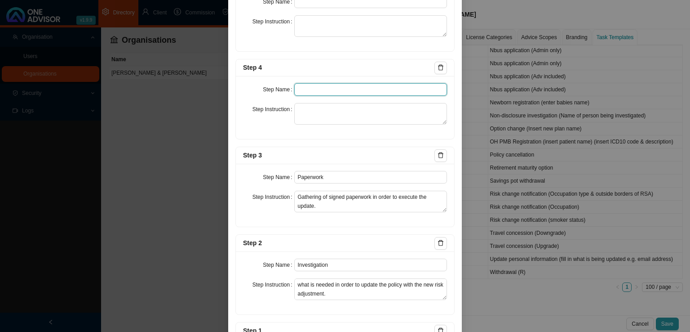
click at [304, 91] on input "text" at bounding box center [370, 89] width 153 height 13
paste input "Submission"
type input "Submission"
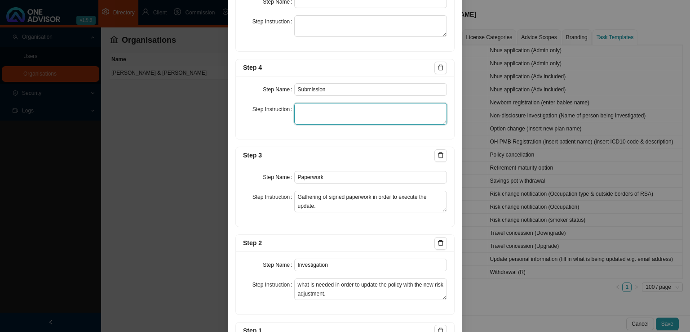
click at [294, 114] on textarea at bounding box center [370, 114] width 153 height 22
paste textarea "Record the submission of the required paperwork to the Insurer as well as all f…"
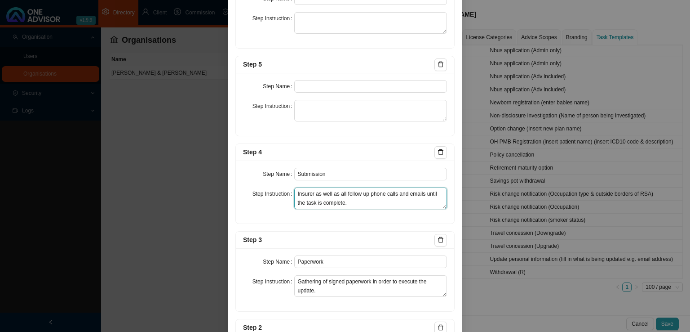
scroll to position [229, 0]
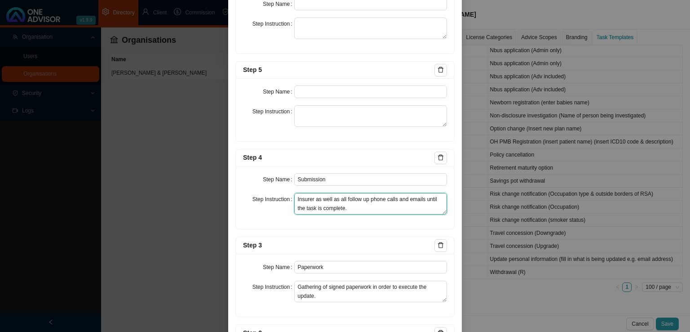
type textarea "Record the submission of the required paperwork to the Insurer as well as all f…"
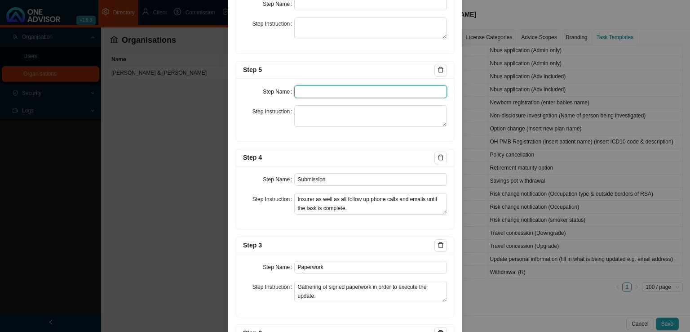
click at [327, 90] on input "text" at bounding box center [370, 91] width 153 height 13
paste input "Confirmation of works done."
type input "Confirmation of works done."
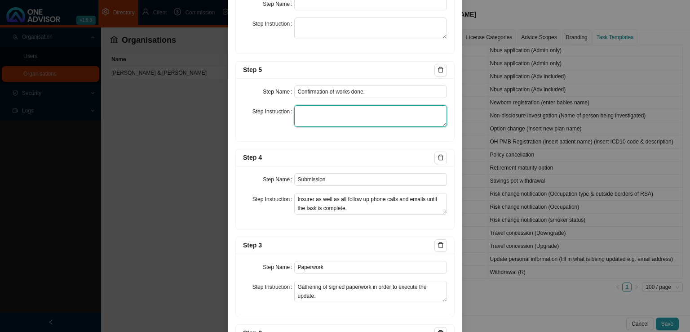
click at [326, 115] on textarea at bounding box center [370, 116] width 153 height 22
paste textarea "Email a summary of the task to the client. Attach a policy print as confirmatio…"
type textarea "Email a summary of the task to the client. Attach a policy print as confirmatio…"
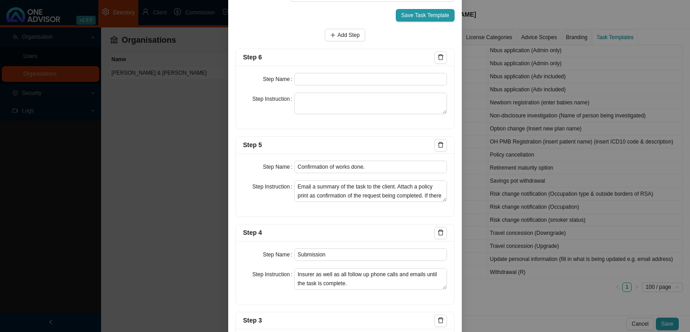
scroll to position [139, 0]
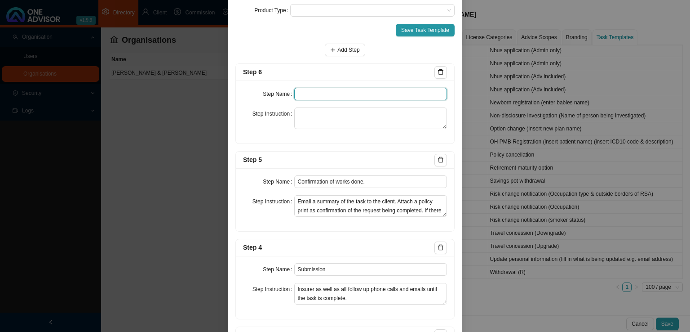
click at [309, 90] on input "text" at bounding box center [370, 94] width 153 height 13
paste input "Update policy schedule"
type input "Update policy schedule"
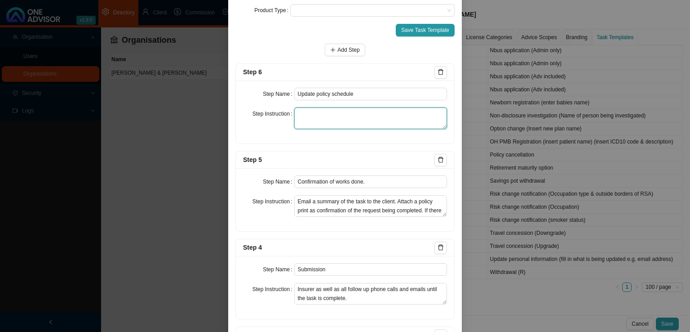
click at [338, 119] on textarea at bounding box center [370, 118] width 153 height 22
paste textarea "If the premium has changed, update the clients schedule and attach a copy of th…"
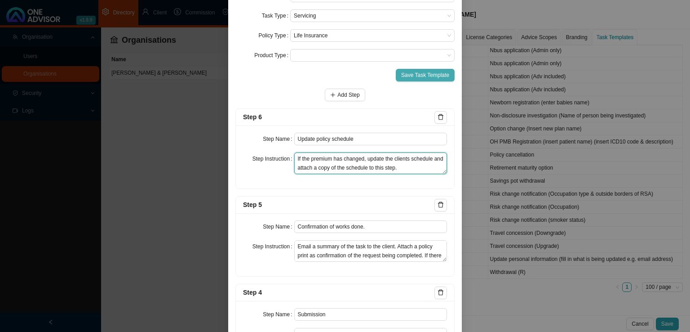
type textarea "If the premium has changed, update the clients schedule and attach a copy of th…"
click at [419, 75] on span "Save Task Template" at bounding box center [425, 75] width 48 height 9
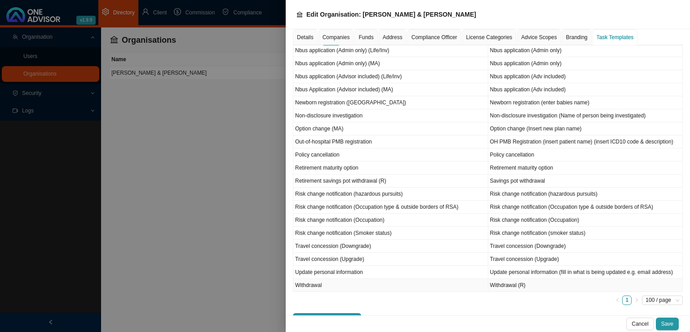
scroll to position [430, 0]
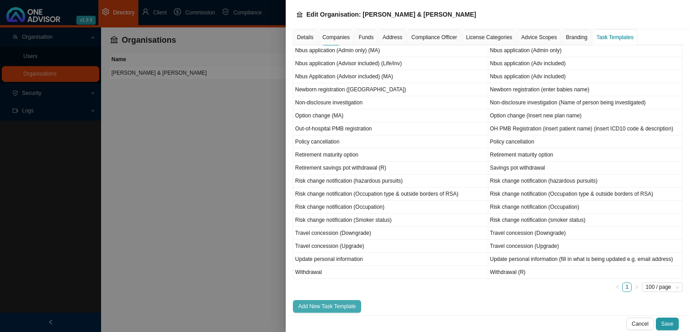
click at [321, 302] on span "Add New Task Template" at bounding box center [327, 305] width 58 height 9
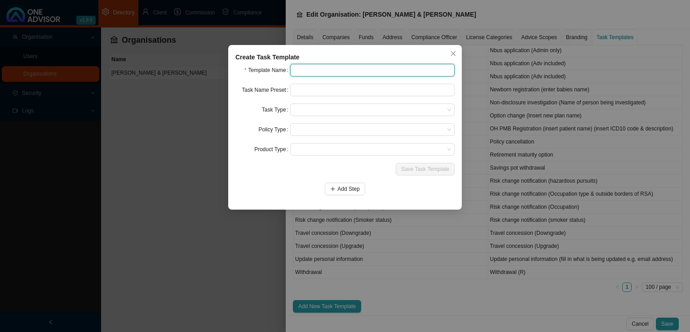
click at [311, 75] on input "text" at bounding box center [372, 70] width 164 height 13
type input "Risk change notification (Working outside borders of [GEOGRAPHIC_DATA])"
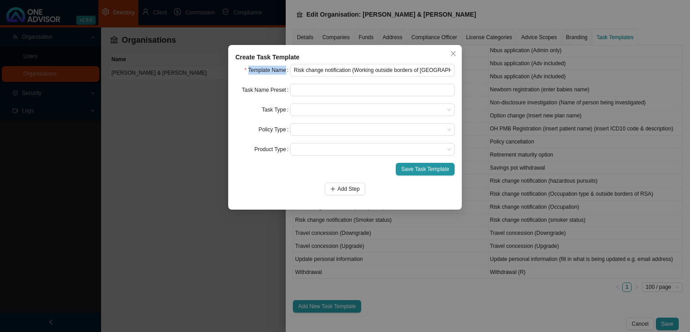
drag, startPoint x: 457, startPoint y: 62, endPoint x: 433, endPoint y: 62, distance: 24.3
click at [429, 62] on div "Create Task Template Template Name Risk change notification (Working outside bo…" at bounding box center [345, 127] width 234 height 164
click at [437, 67] on input "Risk change notification (Working outside borders of [GEOGRAPHIC_DATA])" at bounding box center [372, 70] width 164 height 13
drag, startPoint x: 446, startPoint y: 71, endPoint x: 226, endPoint y: 78, distance: 219.8
click at [221, 80] on div "Create Task Template Template Name Risk change notification (Working outside bo…" at bounding box center [345, 166] width 690 height 332
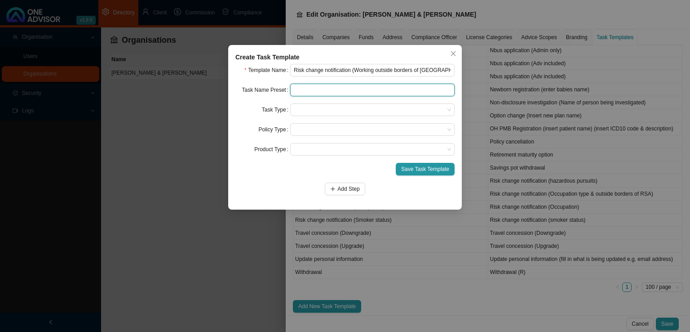
click at [322, 89] on input "text" at bounding box center [372, 90] width 164 height 13
paste input "Risk change notification (Working outside borders of [GEOGRAPHIC_DATA])"
click at [317, 110] on span at bounding box center [372, 110] width 157 height 12
type input "Risk change notification (Working outside borders of [GEOGRAPHIC_DATA])"
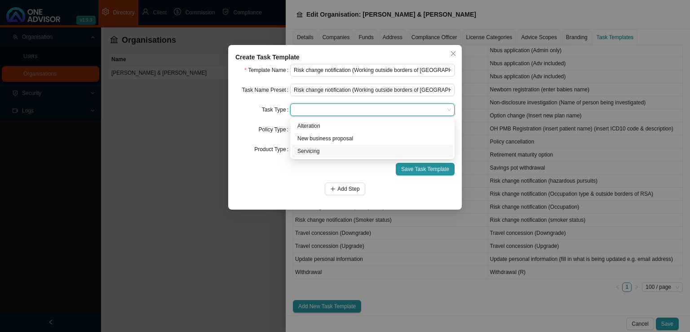
click at [307, 151] on div "Servicing" at bounding box center [372, 150] width 150 height 9
click at [324, 130] on span at bounding box center [372, 130] width 157 height 12
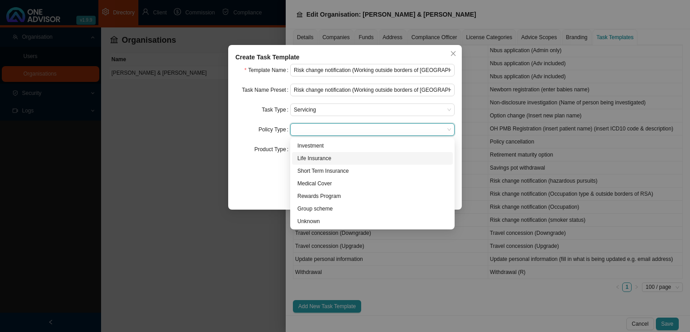
click at [323, 155] on div "Life Insurance" at bounding box center [372, 158] width 150 height 9
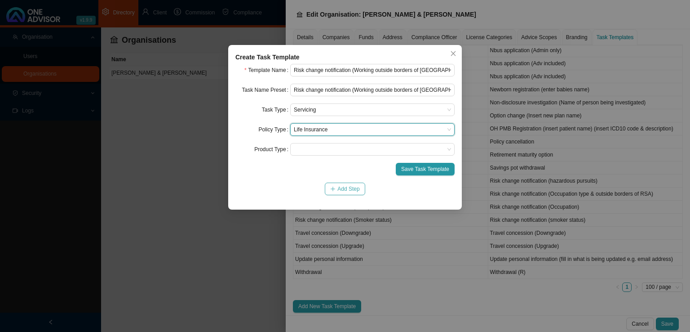
click at [327, 190] on button "Add Step" at bounding box center [345, 188] width 40 height 13
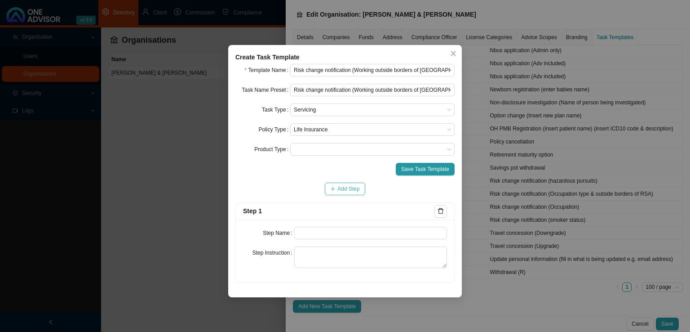
click at [334, 190] on icon "plus" at bounding box center [332, 188] width 5 height 5
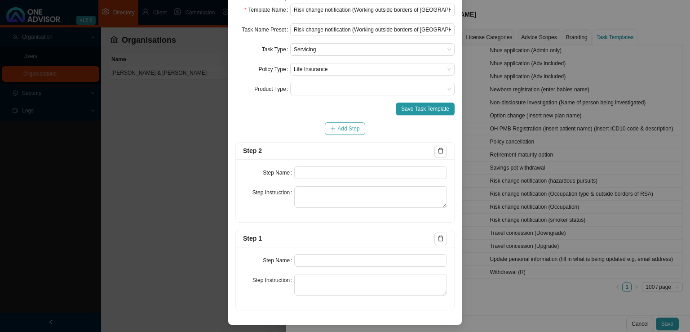
click at [341, 133] on span "Add Step" at bounding box center [348, 128] width 22 height 9
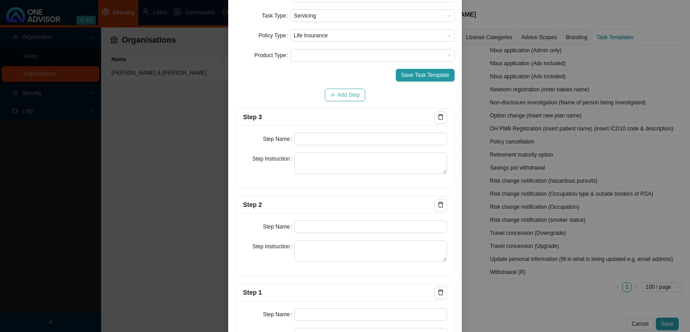
click at [341, 99] on span "Add Step" at bounding box center [348, 94] width 22 height 9
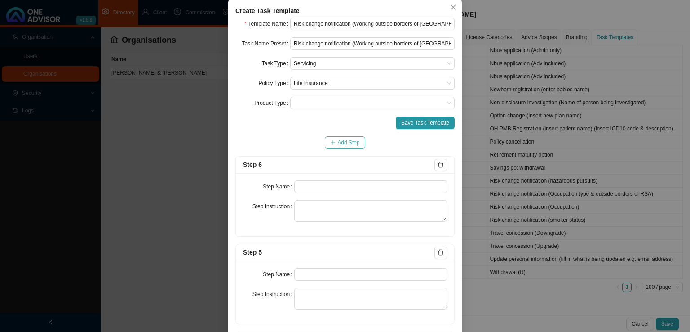
scroll to position [0, 0]
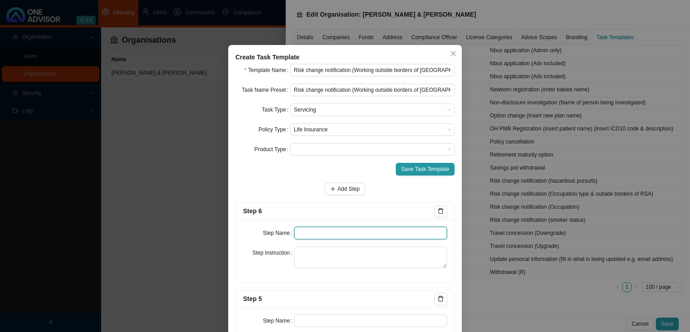
click at [318, 228] on input "text" at bounding box center [370, 232] width 153 height 13
paste input "Update policy schedule"
type input "Update policy schedule"
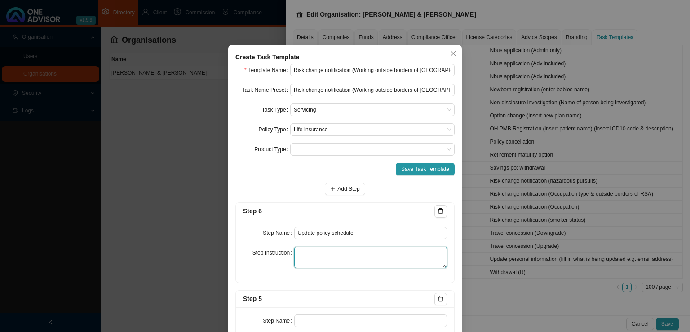
drag, startPoint x: 358, startPoint y: 256, endPoint x: 363, endPoint y: 256, distance: 5.4
click at [359, 256] on textarea at bounding box center [370, 257] width 153 height 22
paste textarea "If the premium has changed, update the clients schedule and attach a copy of th…"
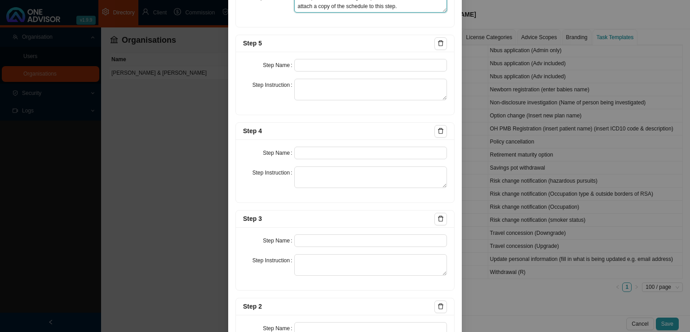
scroll to position [270, 0]
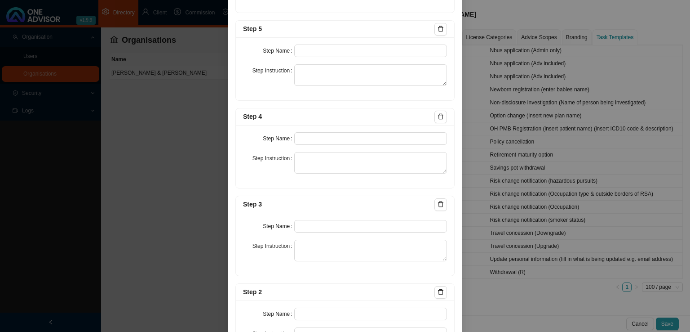
type textarea "If the premium has changed, update the clients schedule and attach a copy of th…"
click at [303, 47] on input "text" at bounding box center [370, 50] width 153 height 13
paste input "Confirmation of works done."
type input "Confirmation of works done."
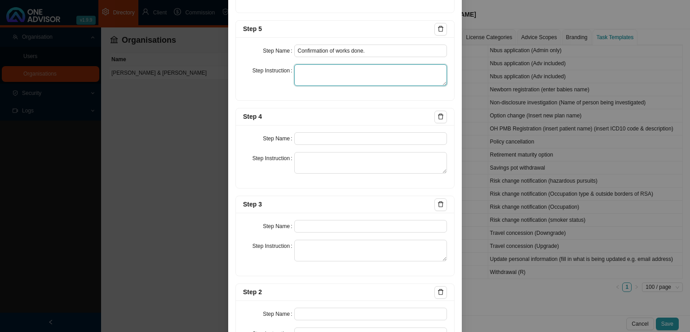
click at [316, 78] on textarea at bounding box center [370, 75] width 153 height 22
paste textarea "Email a summary of the task to the client. Attach a policy print as confirmatio…"
type textarea "Email a summary of the task to the client. Attach a policy print as confirmatio…"
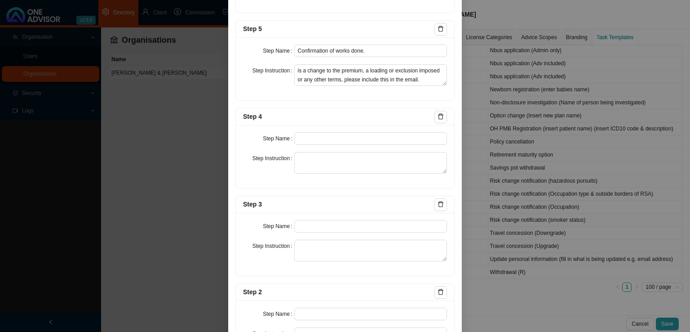
click at [327, 130] on div "Step Name Step Instruction" at bounding box center [345, 156] width 218 height 63
click at [322, 138] on input "text" at bounding box center [370, 138] width 153 height 13
paste input "Submission"
type input "Submission"
click at [336, 159] on textarea at bounding box center [370, 163] width 153 height 22
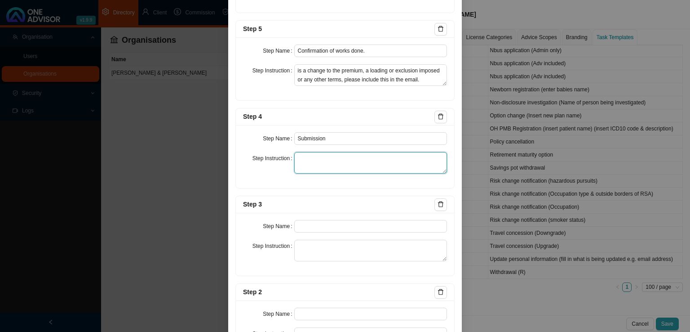
paste textarea "Record the submission of the required paperwork to the Insurer as well as all f…"
type textarea "Record the submission of the required paperwork to the Insurer as well as all f…"
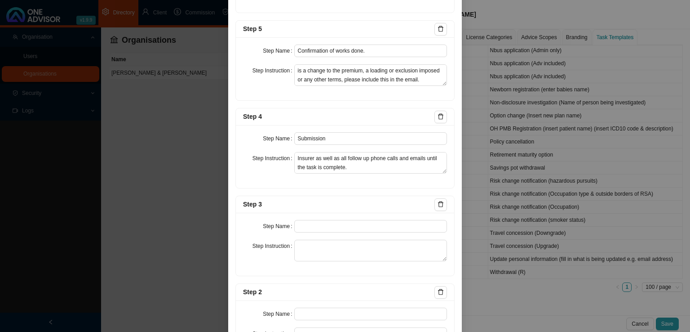
click at [316, 233] on div "Step Name Step Instruction" at bounding box center [345, 244] width 218 height 63
click at [319, 223] on input "text" at bounding box center [370, 226] width 153 height 13
paste input "Paperwork"
type input "Paperwork"
click at [326, 247] on textarea at bounding box center [370, 250] width 153 height 22
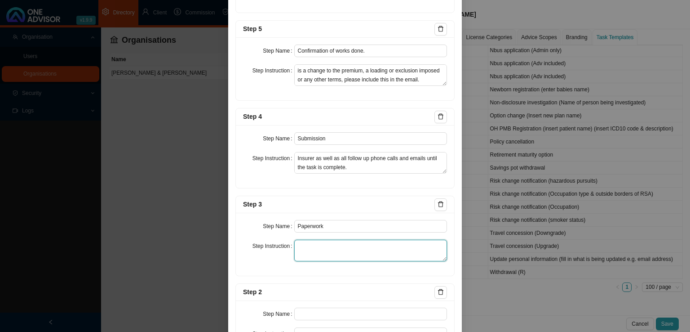
paste textarea "Gathering of signed paperwork in order to execute the update."
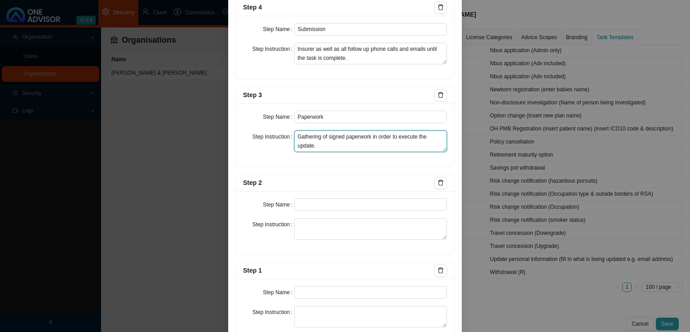
scroll to position [404, 0]
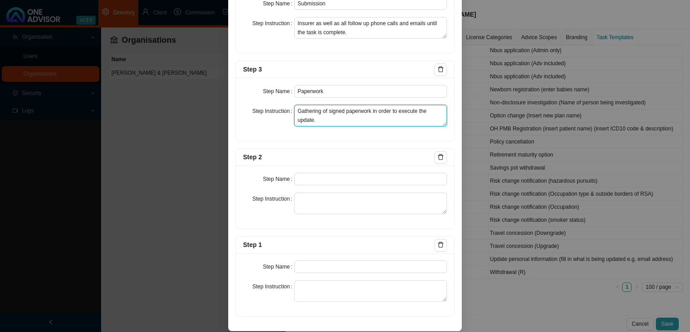
type textarea "Gathering of signed paperwork in order to execute the update."
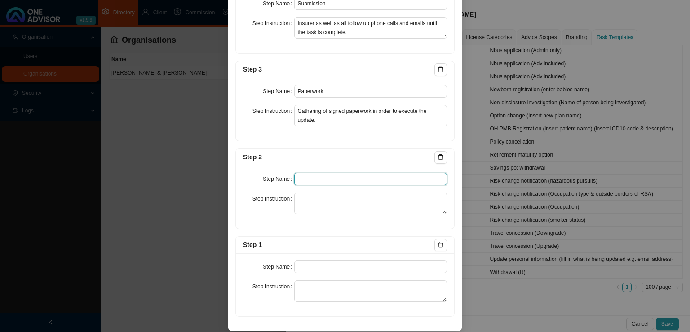
click at [323, 179] on input "text" at bounding box center [370, 179] width 153 height 13
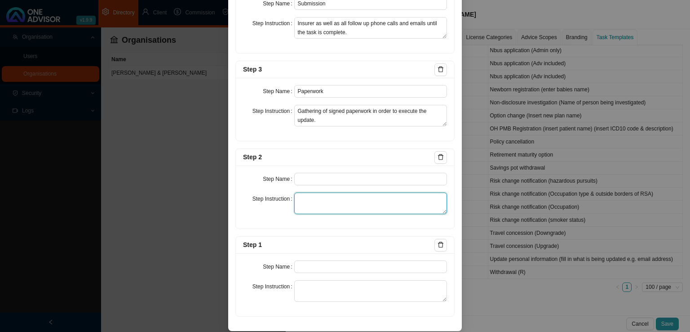
click at [325, 207] on textarea at bounding box center [370, 203] width 153 height 22
paste textarea "Download a policy print. Contact the insurer and find out what is needed in ord…"
type textarea "Download a policy print. Contact the insurer and find out what is needed in ord…"
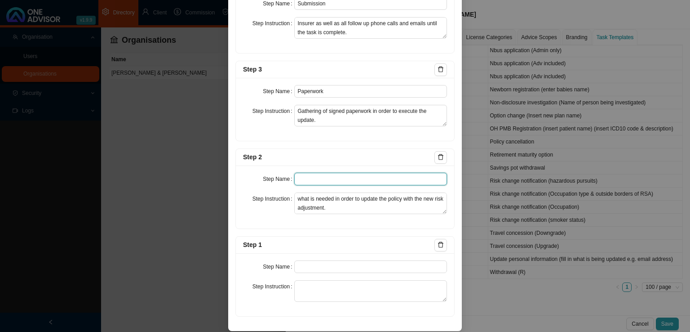
click at [318, 176] on input "text" at bounding box center [370, 179] width 153 height 13
paste input "Investigation"
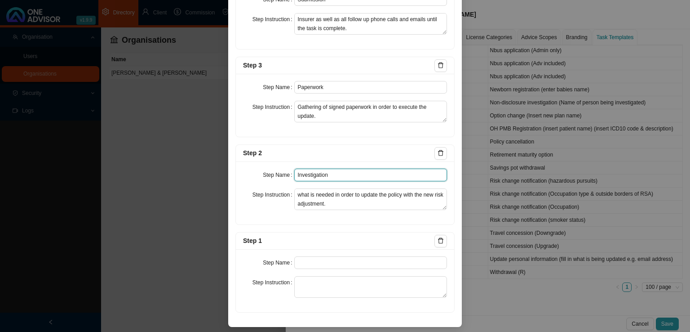
type input "Investigation"
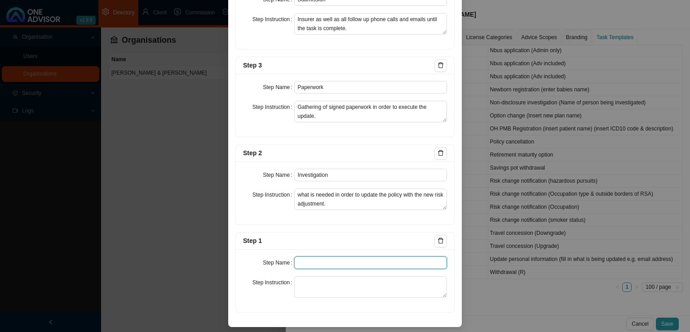
click at [323, 266] on input "text" at bounding box center [370, 262] width 153 height 13
paste input "Notification"
type input "Notification"
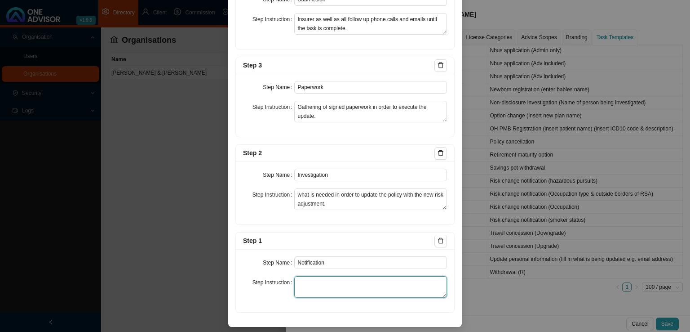
click at [315, 288] on textarea at bounding box center [370, 287] width 153 height 22
paste textarea "Record the notification we received from the client informing us of the change …"
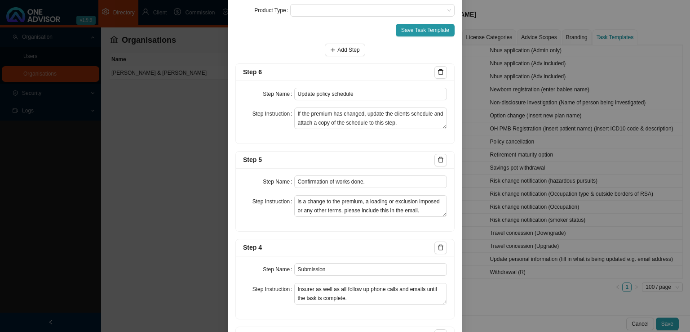
scroll to position [0, 0]
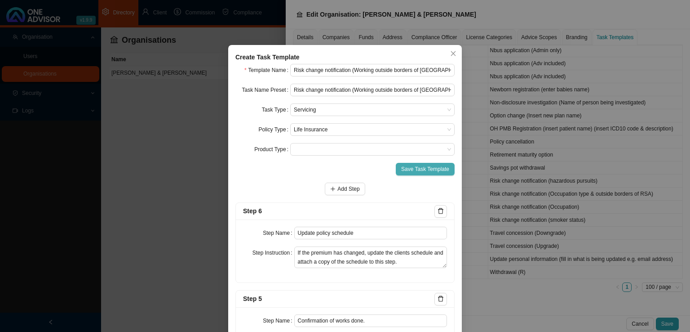
type textarea "Record the notification we received from the client informing us of the change …"
click at [420, 164] on span "Save Task Template" at bounding box center [425, 168] width 48 height 9
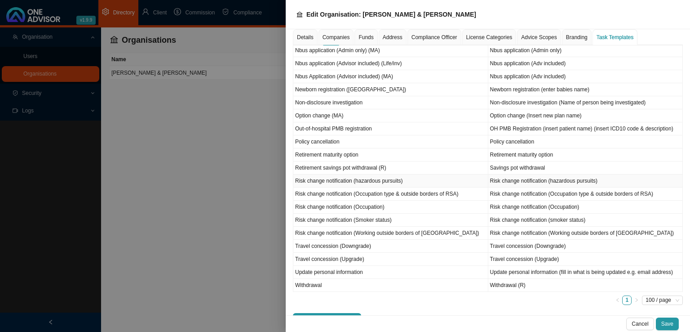
click at [366, 177] on td "Risk change notification (hazardous pursuits)" at bounding box center [390, 180] width 195 height 13
type input "Risk change notification (hazardous pursuits)"
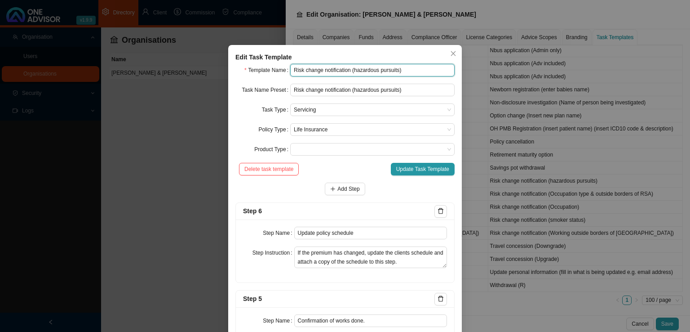
click at [354, 69] on input "Risk change notification (hazardous pursuits)" at bounding box center [372, 70] width 164 height 13
type input "Risk change notification (Hazardous pursuits)"
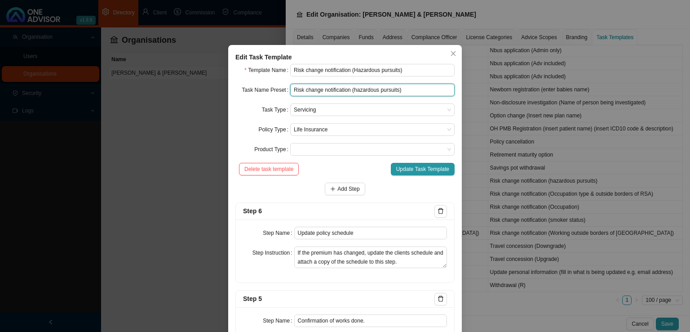
click at [354, 90] on input "Risk change notification (hazardous pursuits)" at bounding box center [372, 90] width 164 height 13
type input "Risk change notification (Hazardous pursuits)"
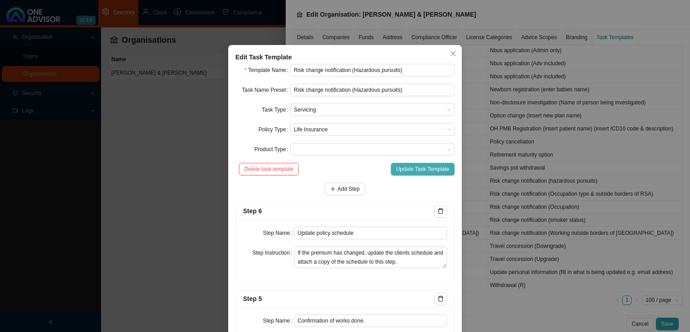
click at [409, 169] on span "Update Task Template" at bounding box center [422, 168] width 53 height 9
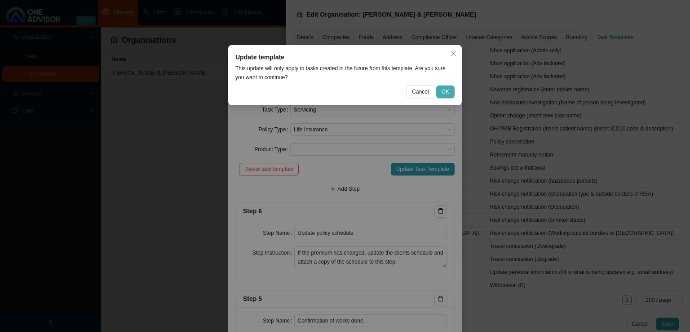
click at [447, 95] on span "OK" at bounding box center [446, 91] width 8 height 9
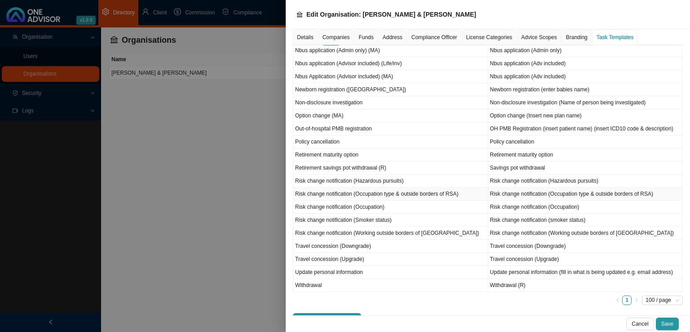
click at [393, 192] on td "Risk change notification (Occupation type & outside borders of RSA)" at bounding box center [390, 193] width 195 height 13
type input "Risk change notification (Occupation type & outside borders of RSA)"
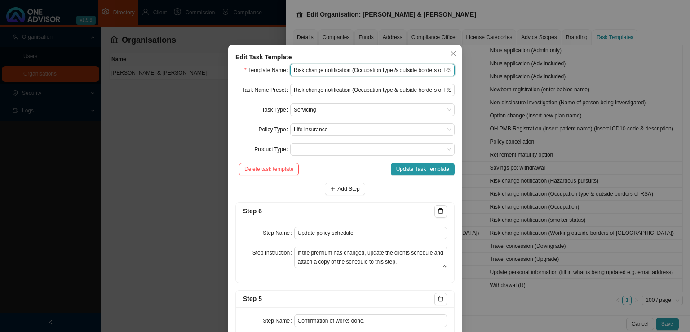
click at [397, 70] on input "Risk change notification (Occupation type & outside borders of RSA)" at bounding box center [372, 70] width 164 height 13
type input "Risk change notification (Occupation type & working outside borders of RSA)"
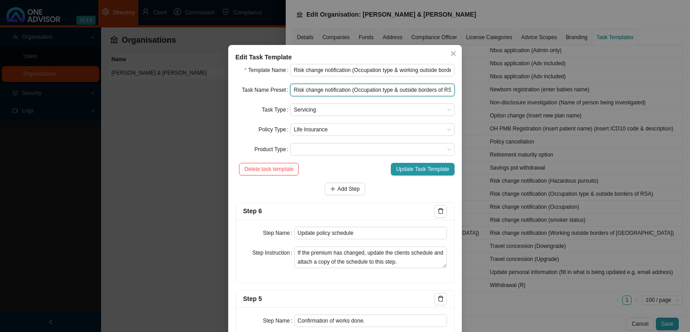
click at [398, 90] on input "Risk change notification (Occupation type & outside borders of RSA)" at bounding box center [372, 90] width 164 height 13
type input "Risk change notification (Occupation type & working outside borders of RSA)"
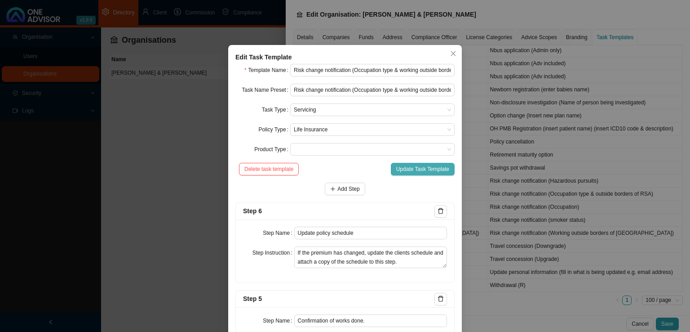
click at [407, 168] on span "Update Task Template" at bounding box center [422, 168] width 53 height 9
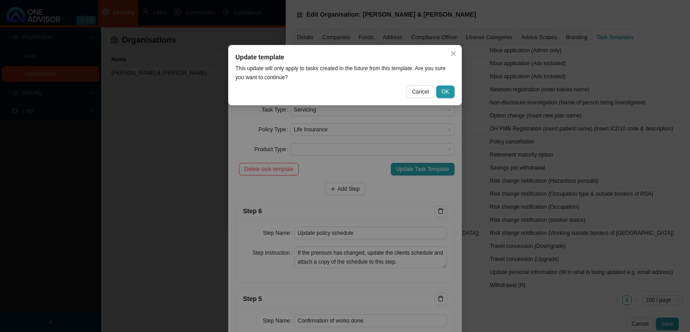
click at [449, 85] on button "OK" at bounding box center [445, 91] width 18 height 13
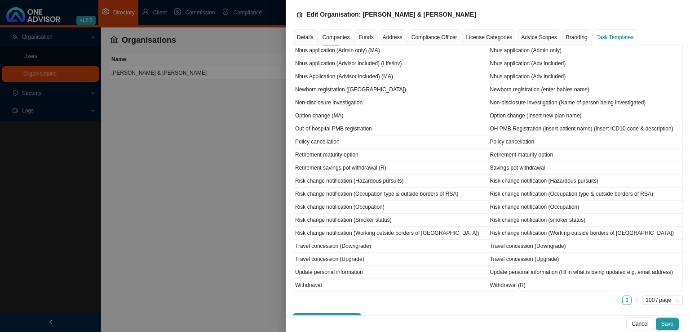
click at [447, 93] on body "v1.9.9 [PERSON_NAME] & [PERSON_NAME] Directory Client Commission Compliance Org…" at bounding box center [345, 166] width 690 height 332
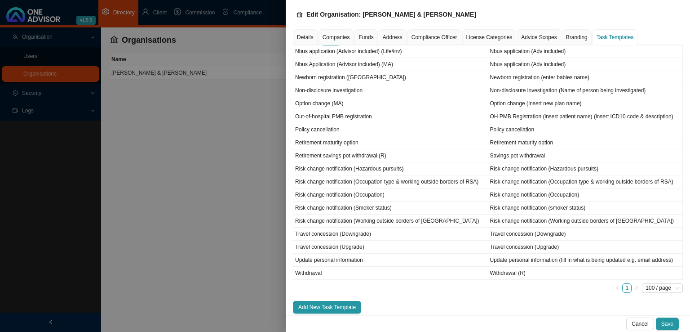
scroll to position [443, 0]
click at [334, 302] on span "Add New Task Template" at bounding box center [327, 305] width 58 height 9
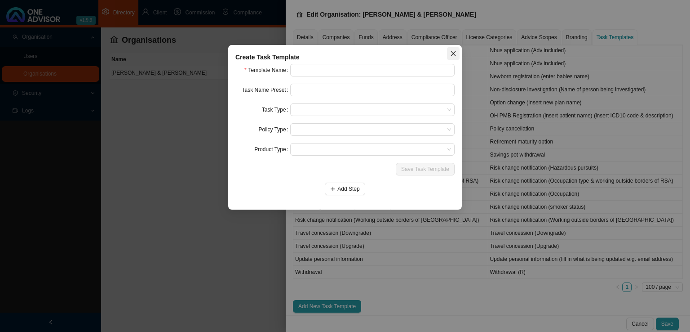
click at [456, 51] on span "Close" at bounding box center [453, 53] width 13 height 6
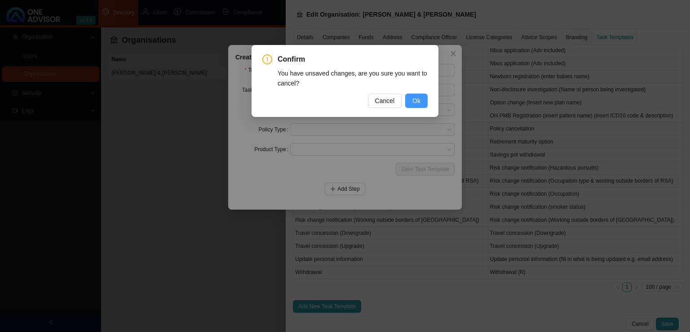
click at [420, 99] on span "Ok" at bounding box center [416, 101] width 8 height 10
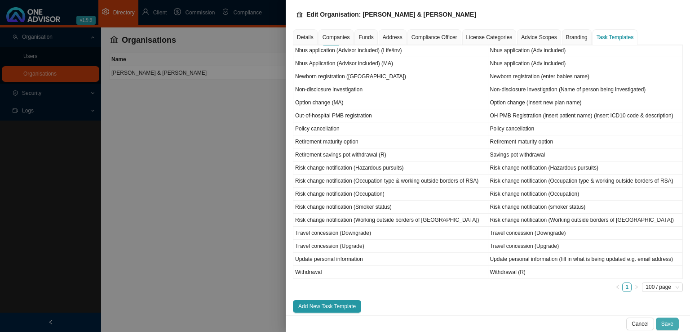
click at [668, 320] on span "Save" at bounding box center [667, 323] width 12 height 9
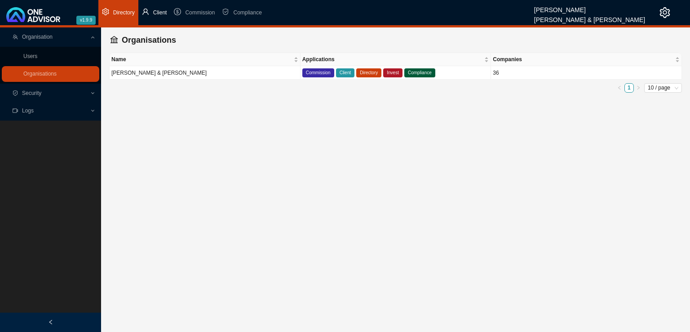
click at [162, 9] on span "Client" at bounding box center [160, 12] width 14 height 6
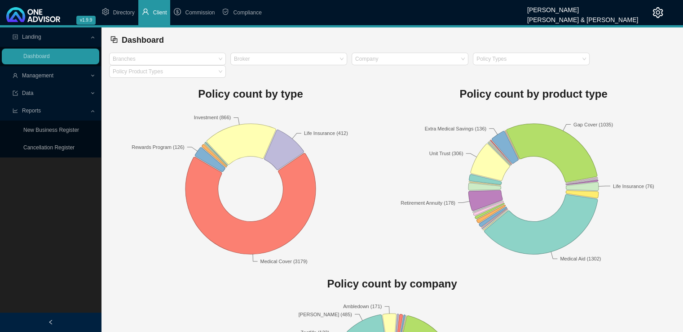
click at [89, 72] on span "Management" at bounding box center [51, 76] width 77 height 16
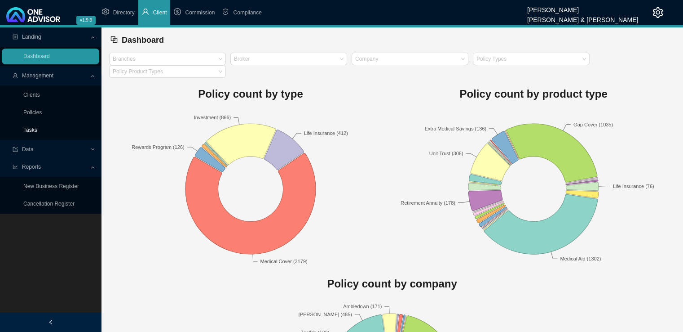
click at [32, 130] on link "Tasks" at bounding box center [30, 130] width 14 height 6
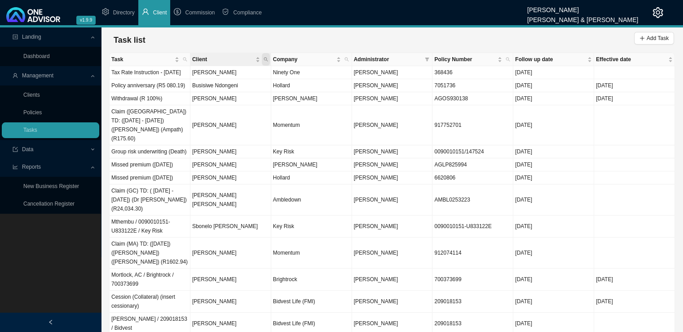
click at [265, 58] on icon "search" at bounding box center [266, 59] width 4 height 4
type input "[GEOGRAPHIC_DATA]"
click at [203, 92] on span "Search" at bounding box center [205, 92] width 17 height 9
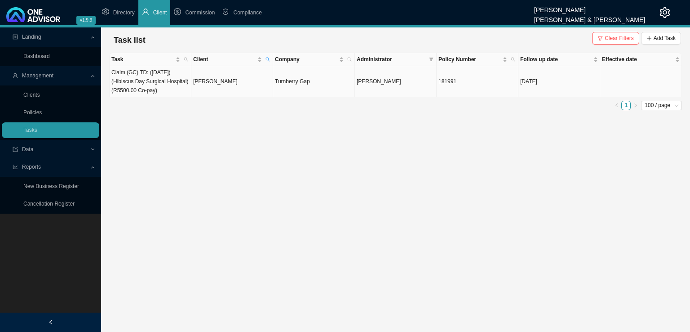
click at [231, 85] on td "[PERSON_NAME]" at bounding box center [232, 81] width 82 height 31
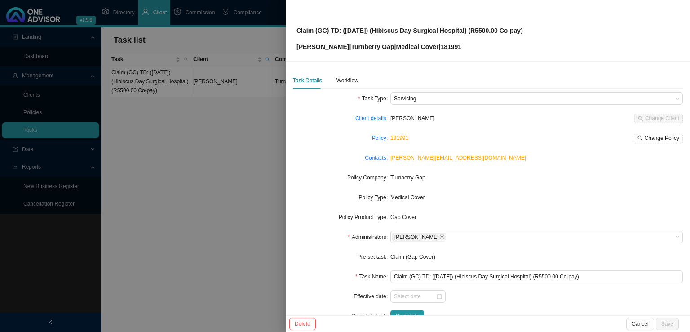
click at [358, 78] on div "Task Details Workflow" at bounding box center [488, 80] width 390 height 16
click at [345, 81] on div "Workflow" at bounding box center [347, 80] width 22 height 9
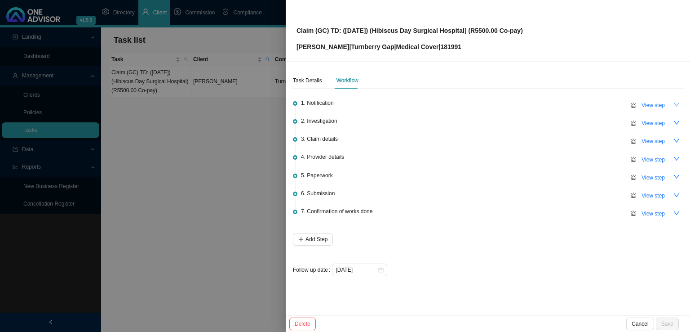
click at [676, 105] on icon "down" at bounding box center [676, 105] width 6 height 6
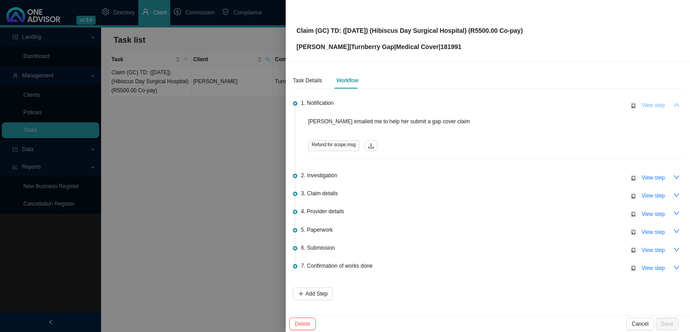
click at [642, 106] on span "View step" at bounding box center [653, 105] width 23 height 9
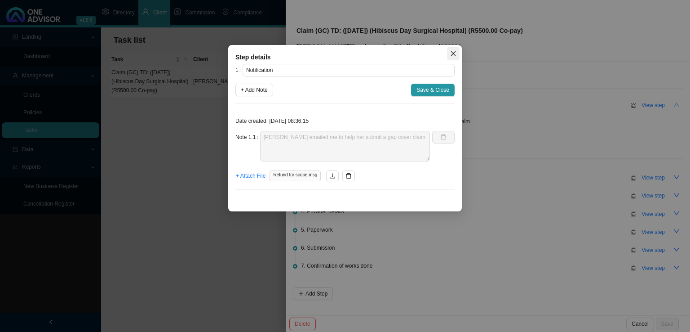
click at [455, 53] on icon "close" at bounding box center [453, 53] width 6 height 6
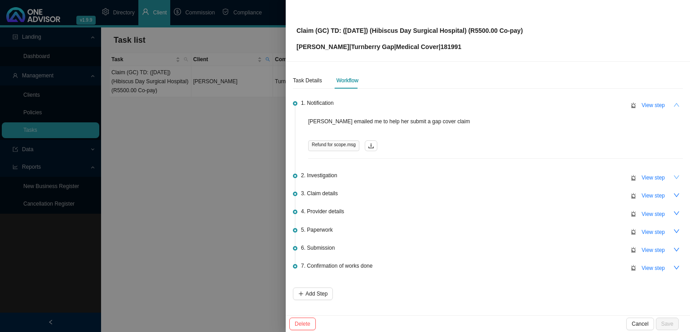
click at [673, 178] on icon "down" at bounding box center [676, 177] width 6 height 6
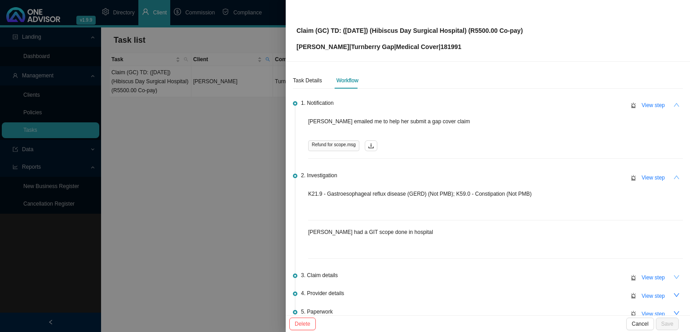
click at [673, 275] on icon "down" at bounding box center [676, 277] width 6 height 6
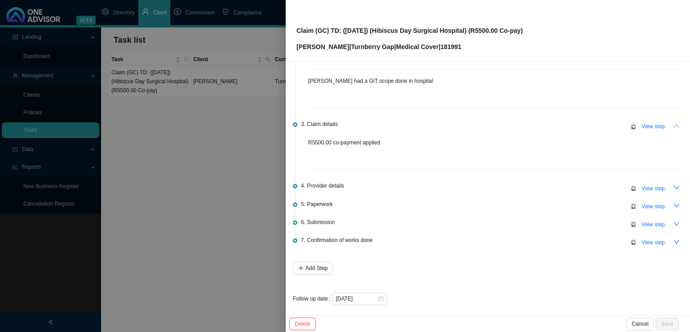
scroll to position [154, 0]
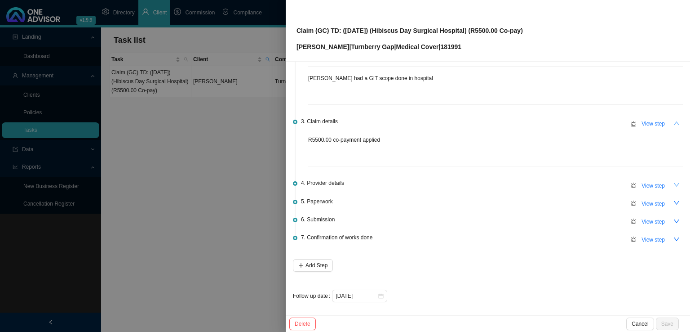
click at [674, 184] on icon "down" at bounding box center [676, 185] width 5 height 4
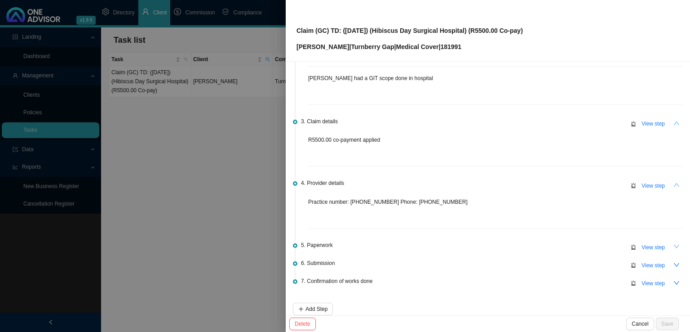
click at [673, 246] on icon "down" at bounding box center [676, 246] width 6 height 6
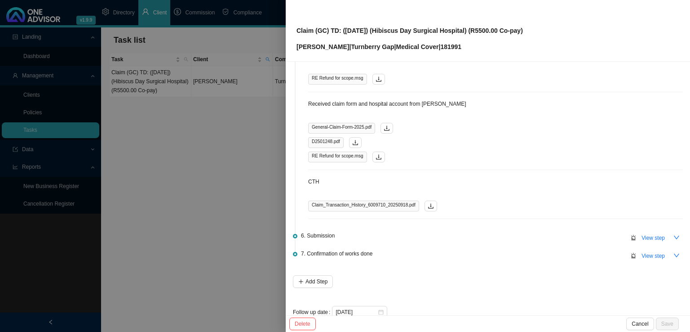
scroll to position [378, 0]
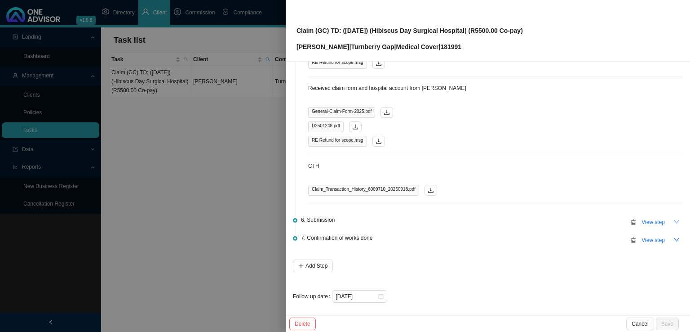
click at [673, 218] on icon "down" at bounding box center [676, 221] width 6 height 6
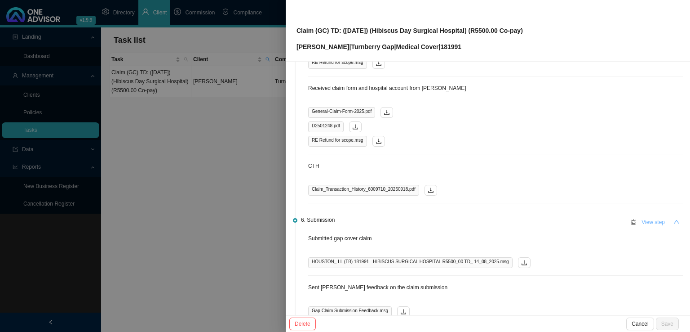
click at [642, 217] on span "View step" at bounding box center [653, 221] width 23 height 9
type input "Submission"
type textarea "Sent [PERSON_NAME] feedback on the claim submission"
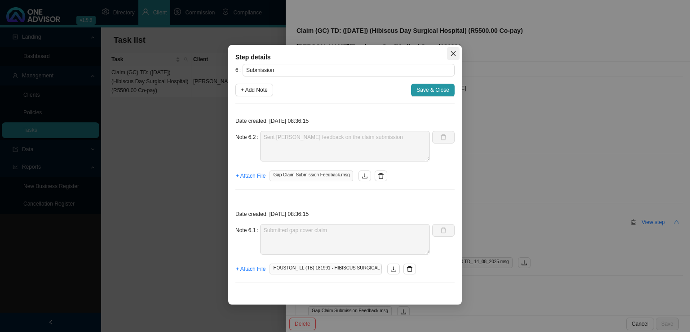
click at [454, 54] on icon "close" at bounding box center [453, 53] width 5 height 5
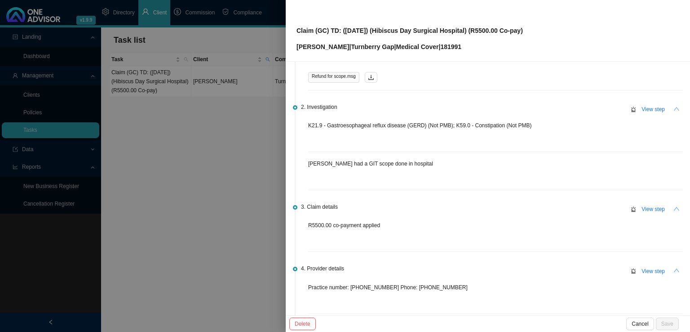
scroll to position [0, 0]
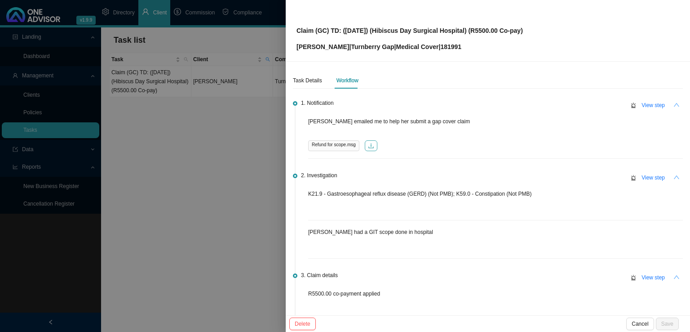
click at [372, 144] on icon "download" at bounding box center [371, 145] width 6 height 6
click at [374, 144] on button "button" at bounding box center [371, 145] width 13 height 11
click at [317, 103] on span "1. Notification" at bounding box center [317, 102] width 33 height 9
drag, startPoint x: 159, startPoint y: 123, endPoint x: 159, endPoint y: 135, distance: 12.6
click at [159, 124] on div at bounding box center [345, 166] width 690 height 332
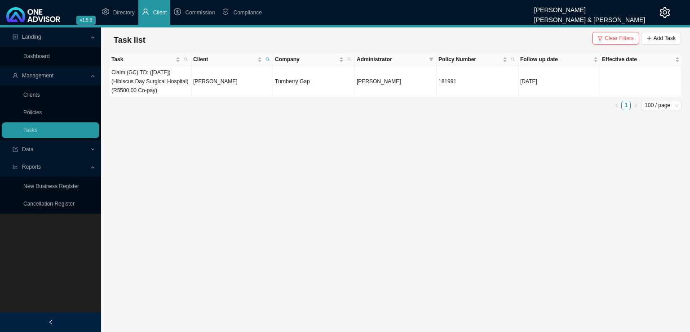
click at [623, 41] on span "Clear Filters" at bounding box center [619, 38] width 29 height 9
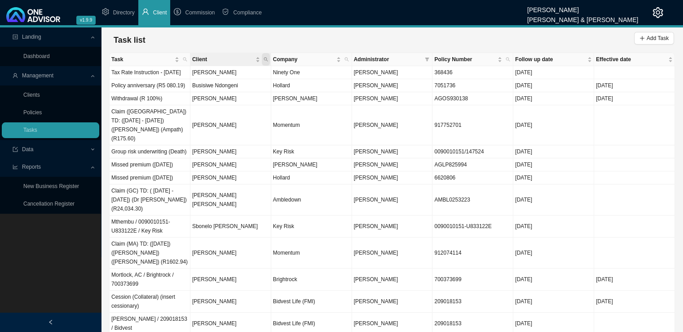
click at [268, 58] on icon "search" at bounding box center [266, 59] width 4 height 4
click at [209, 75] on input "text" at bounding box center [224, 77] width 84 height 13
type input "[GEOGRAPHIC_DATA]"
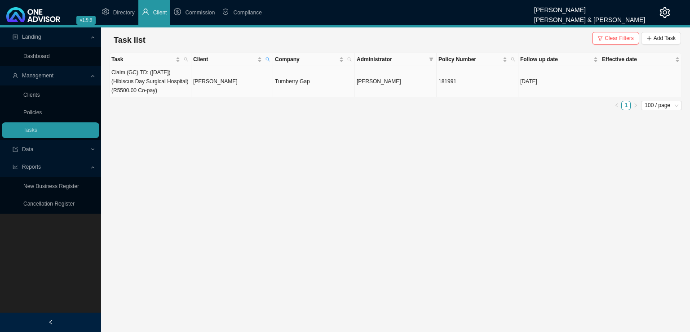
click at [209, 89] on td "[PERSON_NAME]" at bounding box center [232, 81] width 82 height 31
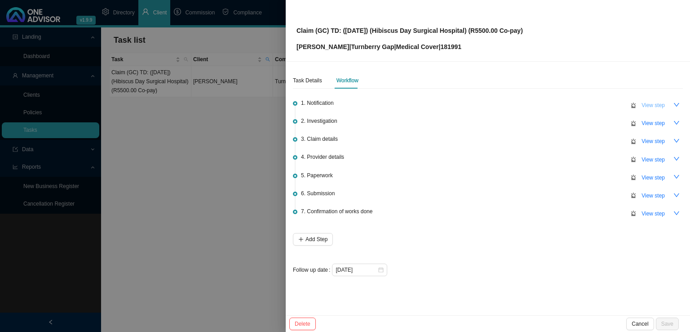
click at [661, 105] on span "View step" at bounding box center [653, 105] width 23 height 9
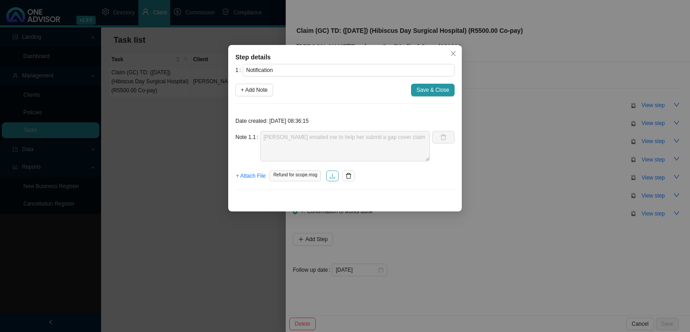
click at [334, 175] on icon "download" at bounding box center [332, 176] width 6 height 6
click at [424, 89] on span "Save & Close" at bounding box center [432, 89] width 33 height 9
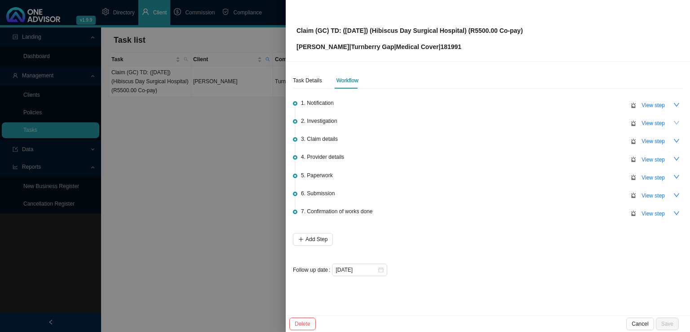
click at [673, 123] on icon "down" at bounding box center [676, 123] width 6 height 6
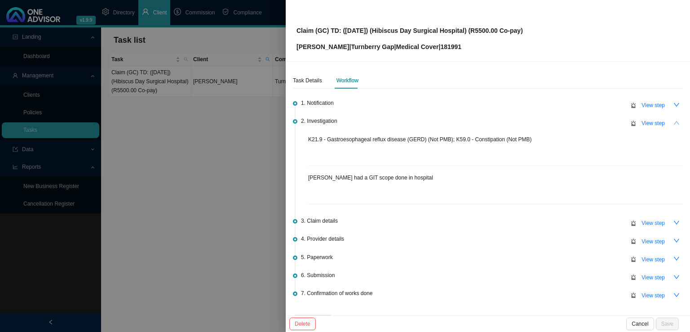
click at [673, 123] on button "button" at bounding box center [676, 122] width 13 height 13
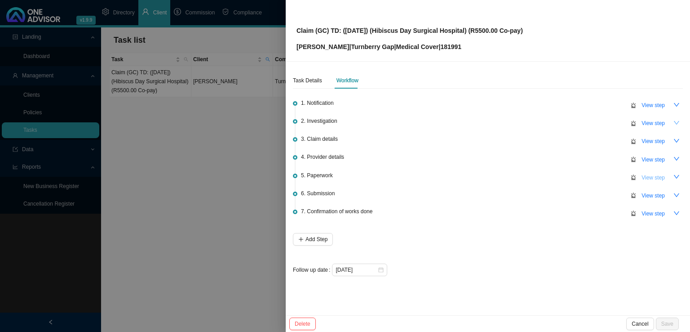
click at [649, 177] on span "View step" at bounding box center [653, 177] width 23 height 9
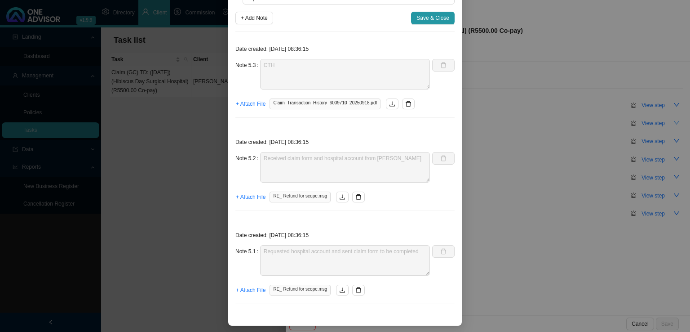
scroll to position [72, 0]
click at [185, 192] on div "Step details 5 Paperwork + Add Note Save & Close Date created: [DATE] 08:36:15 …" at bounding box center [345, 166] width 690 height 332
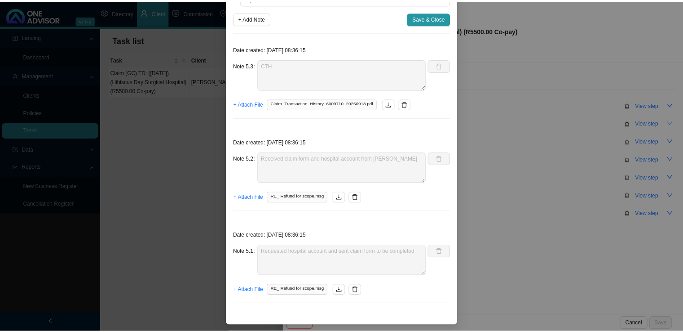
scroll to position [27, 0]
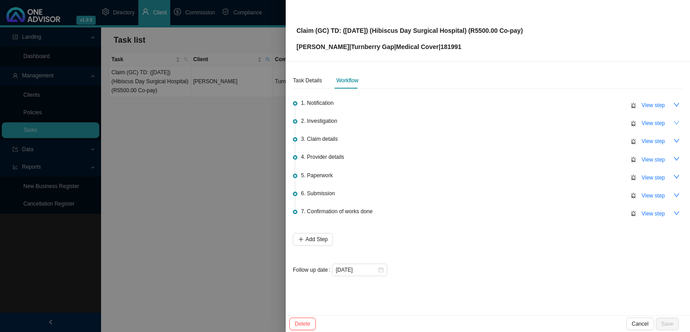
click at [195, 156] on div at bounding box center [345, 166] width 690 height 332
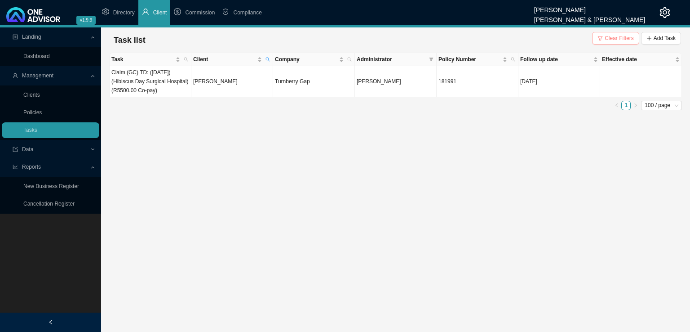
click at [615, 39] on span "Clear Filters" at bounding box center [619, 38] width 29 height 9
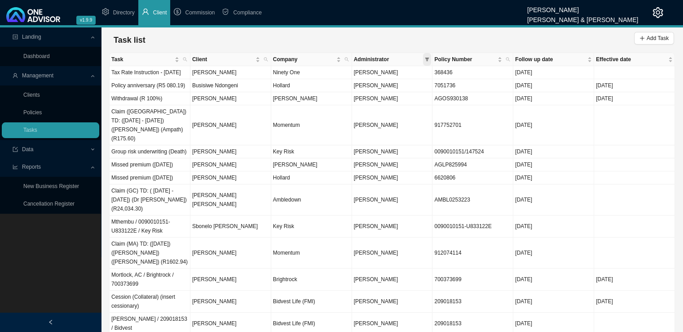
click at [426, 58] on icon "filter" at bounding box center [427, 60] width 4 height 4
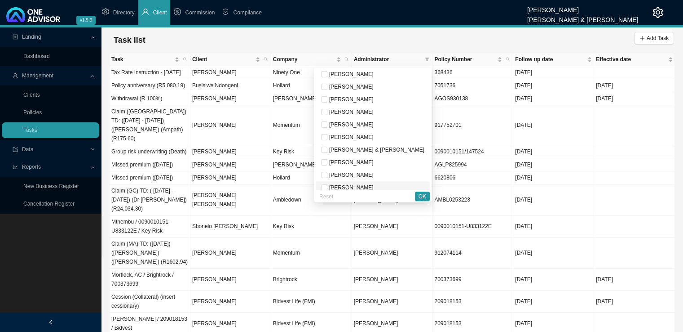
scroll to position [0, 0]
click at [374, 115] on span "[PERSON_NAME]" at bounding box center [351, 113] width 46 height 6
checkbox input "true"
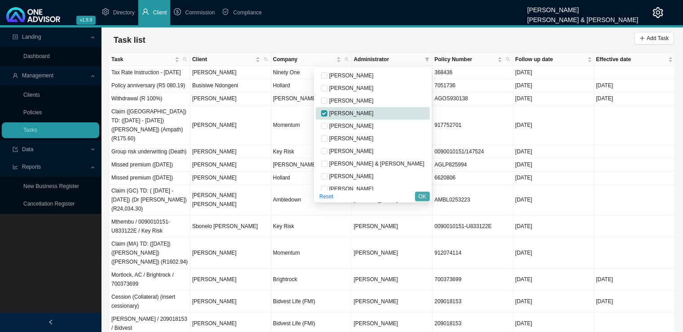
click at [421, 194] on span "OK" at bounding box center [423, 196] width 8 height 9
